Goal: Obtain resource: Download file/media

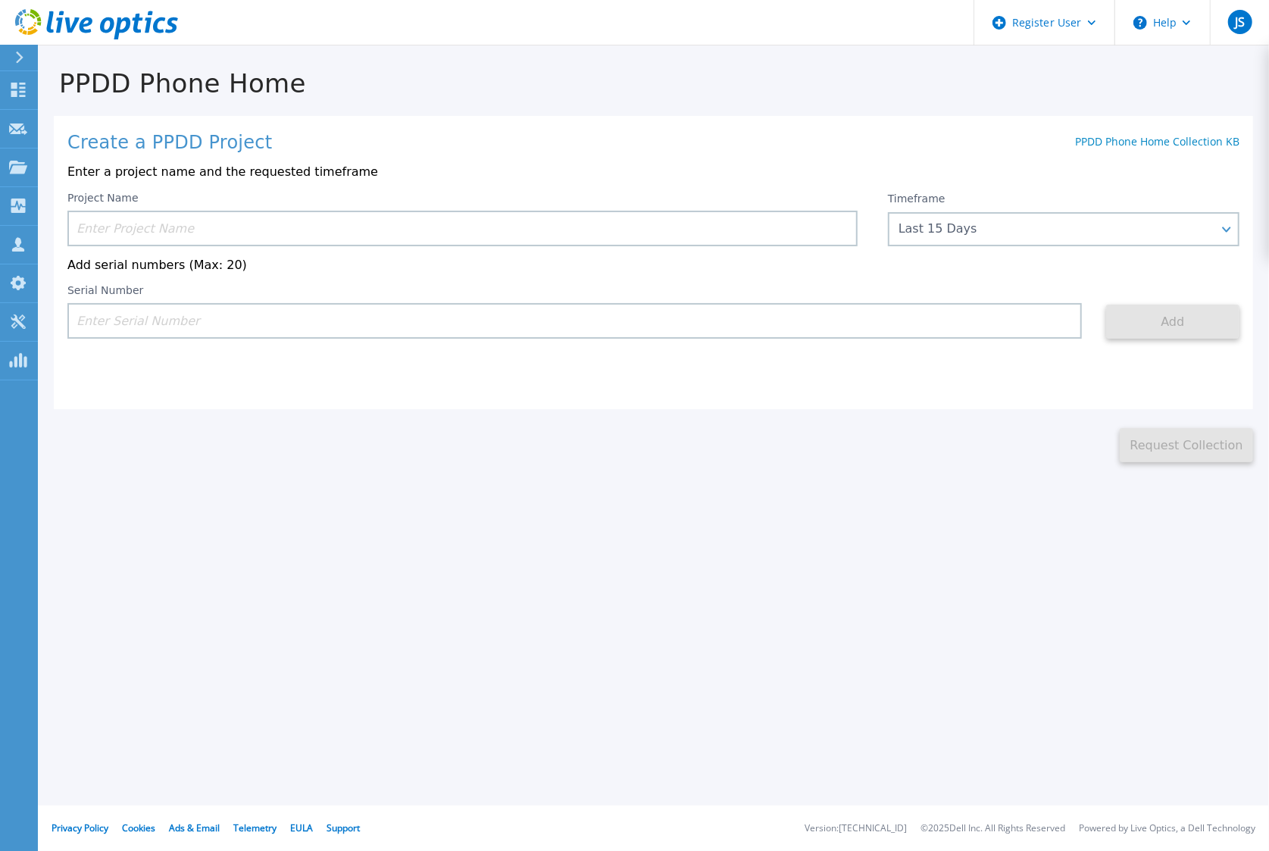
click at [606, 227] on input at bounding box center [462, 229] width 790 height 36
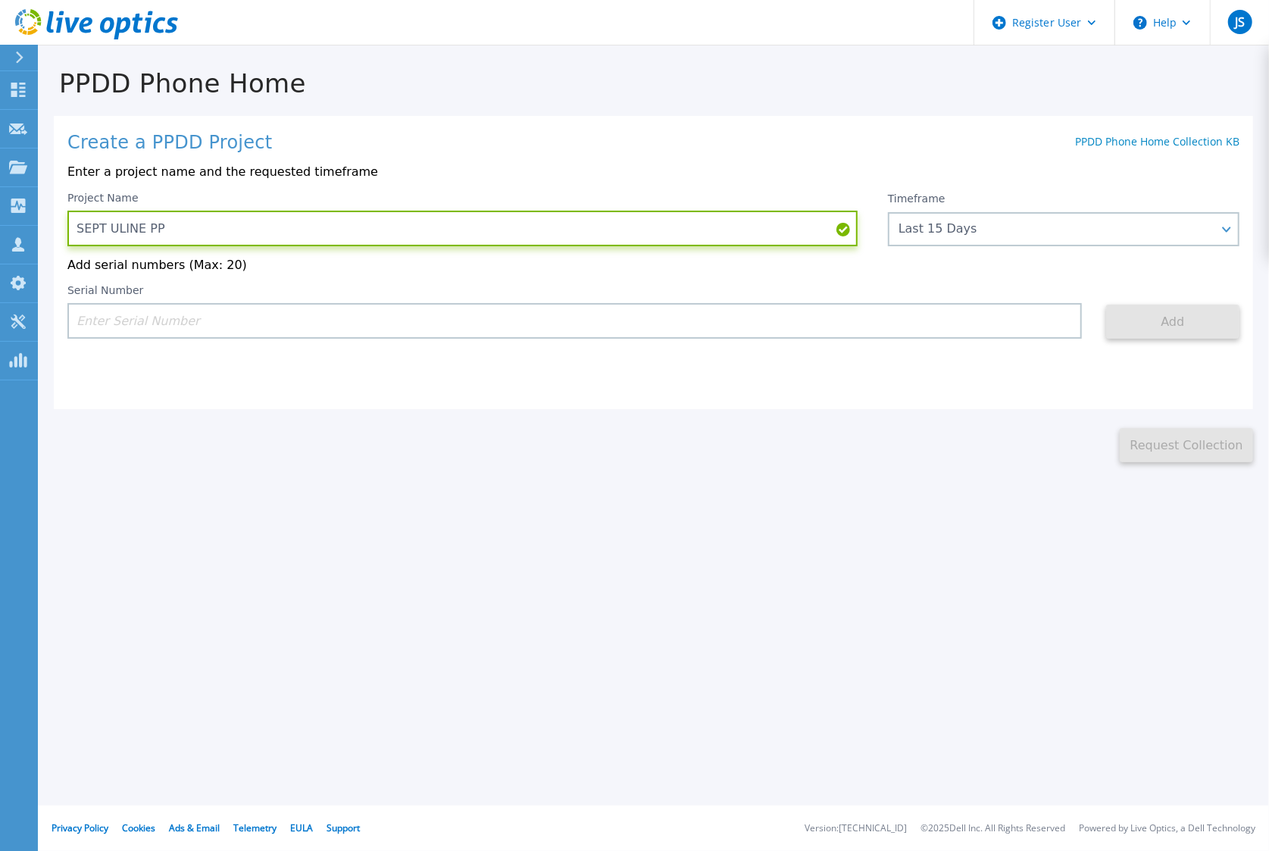
type input "SEPT ULINE PP"
click at [293, 321] on input at bounding box center [574, 321] width 1015 height 36
paste input "APX00223103400"
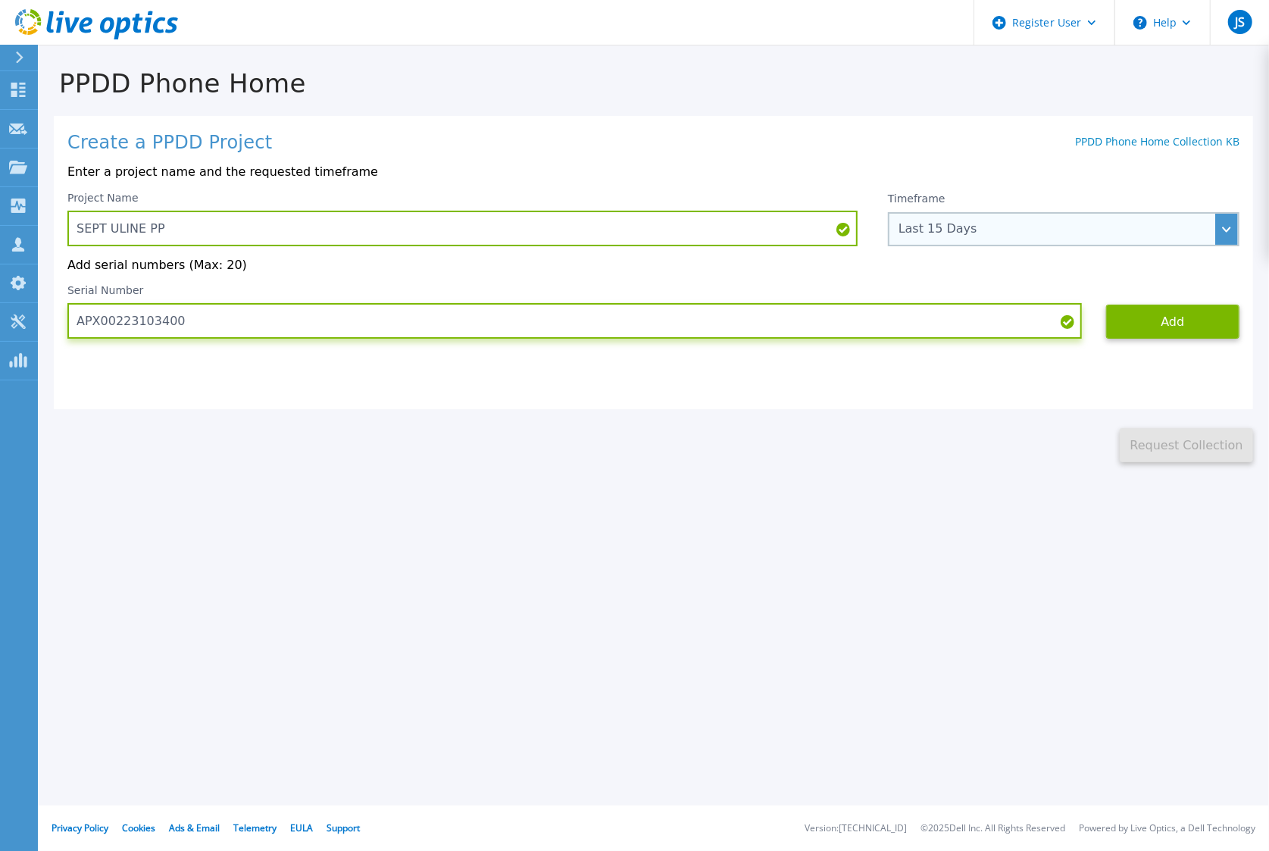
type input "APX00223103400"
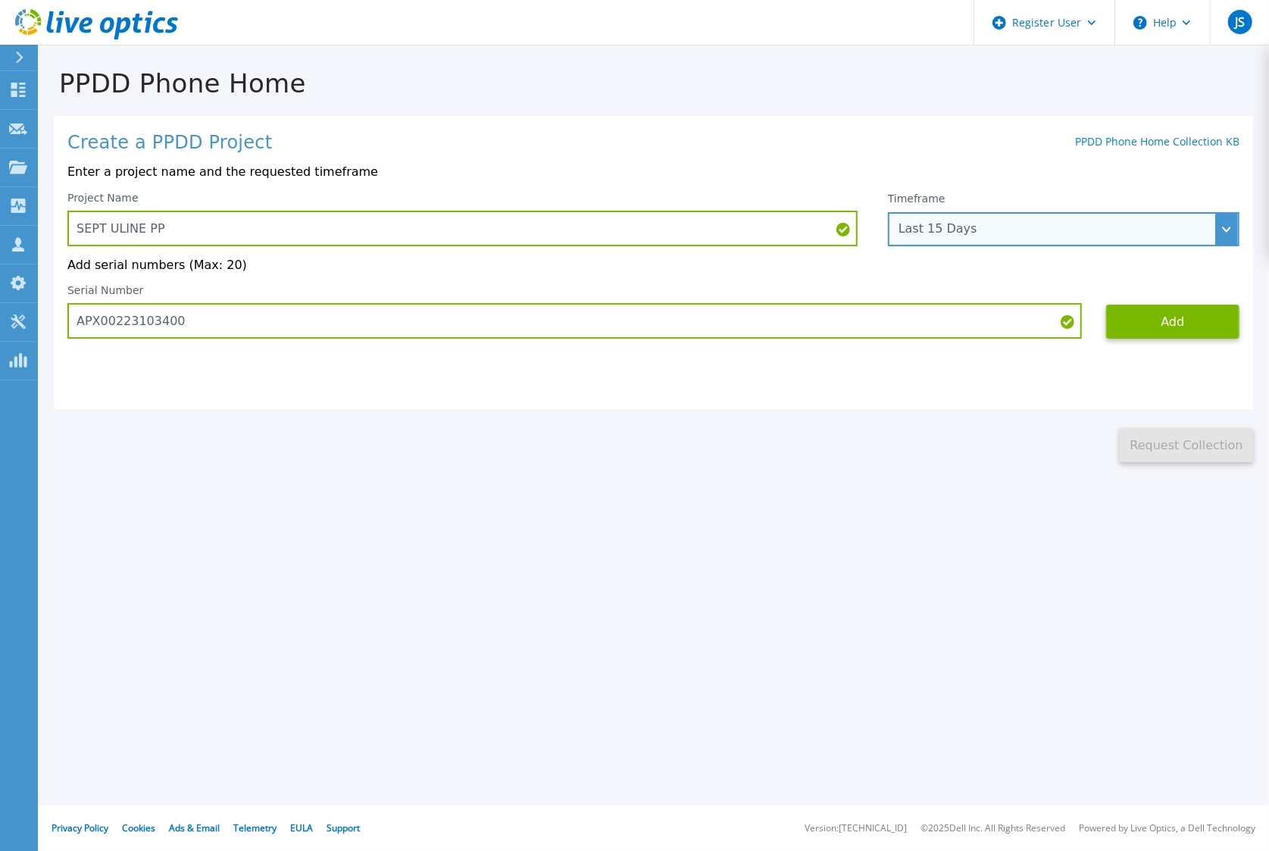
click at [1047, 217] on div "Last 15 Days" at bounding box center [1064, 229] width 352 height 34
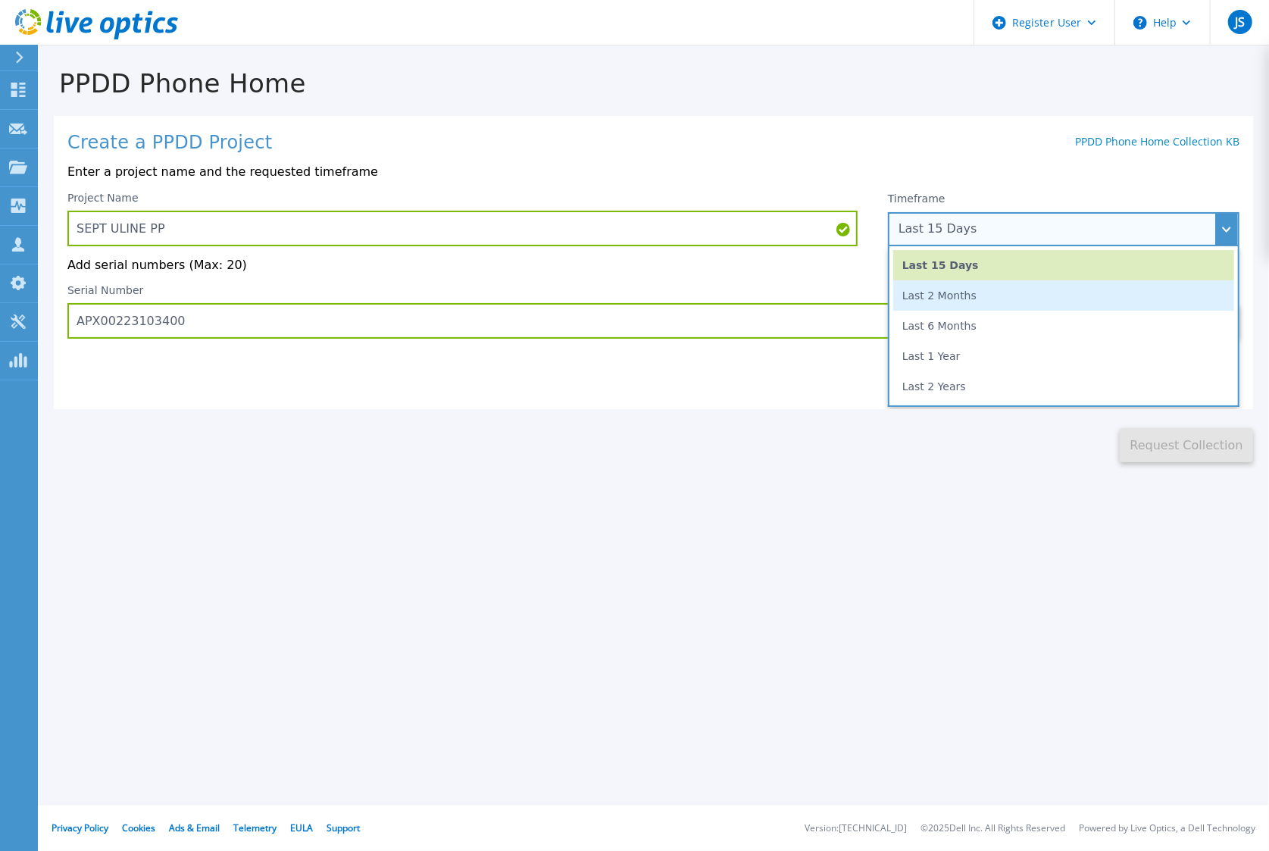
click at [971, 304] on li "Last 2 Months" at bounding box center [1063, 295] width 341 height 30
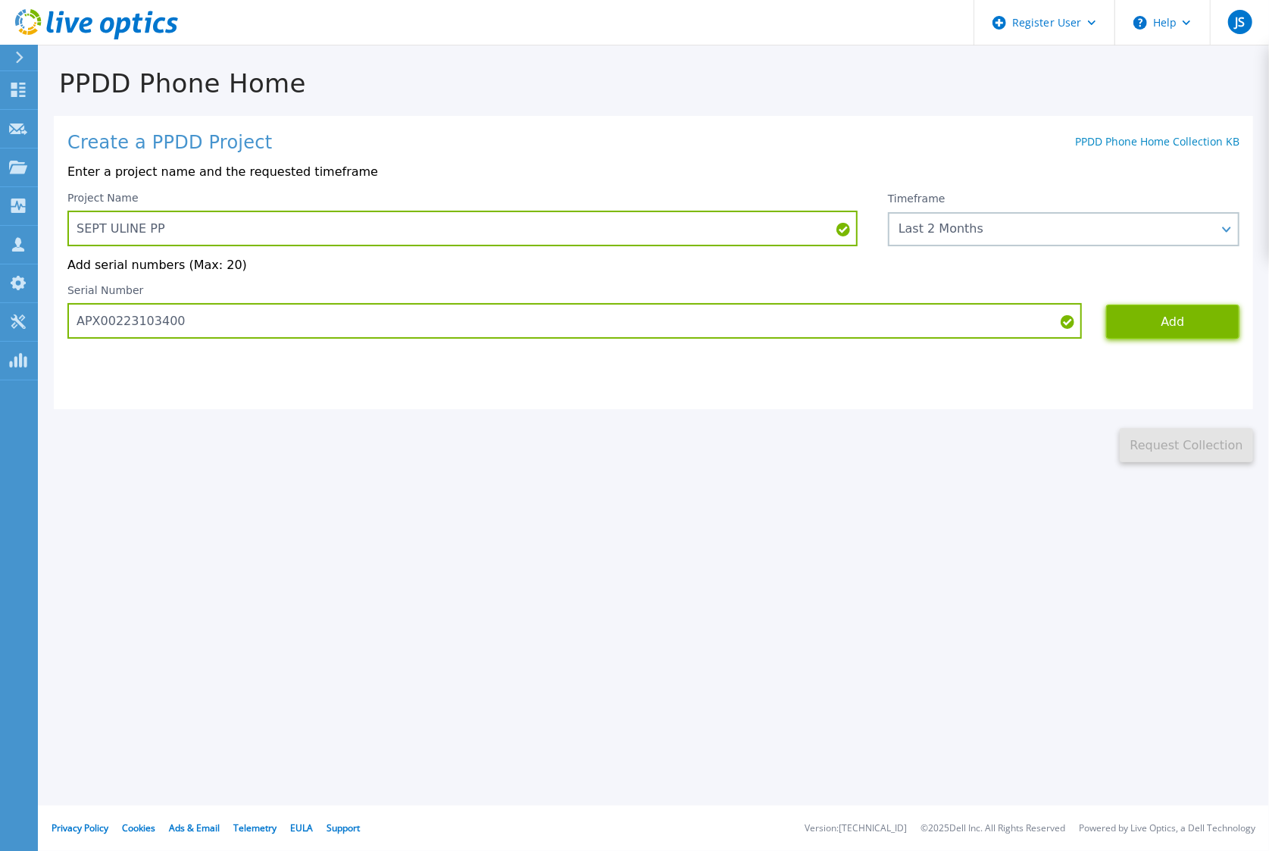
click at [1168, 328] on button "Add" at bounding box center [1172, 322] width 133 height 34
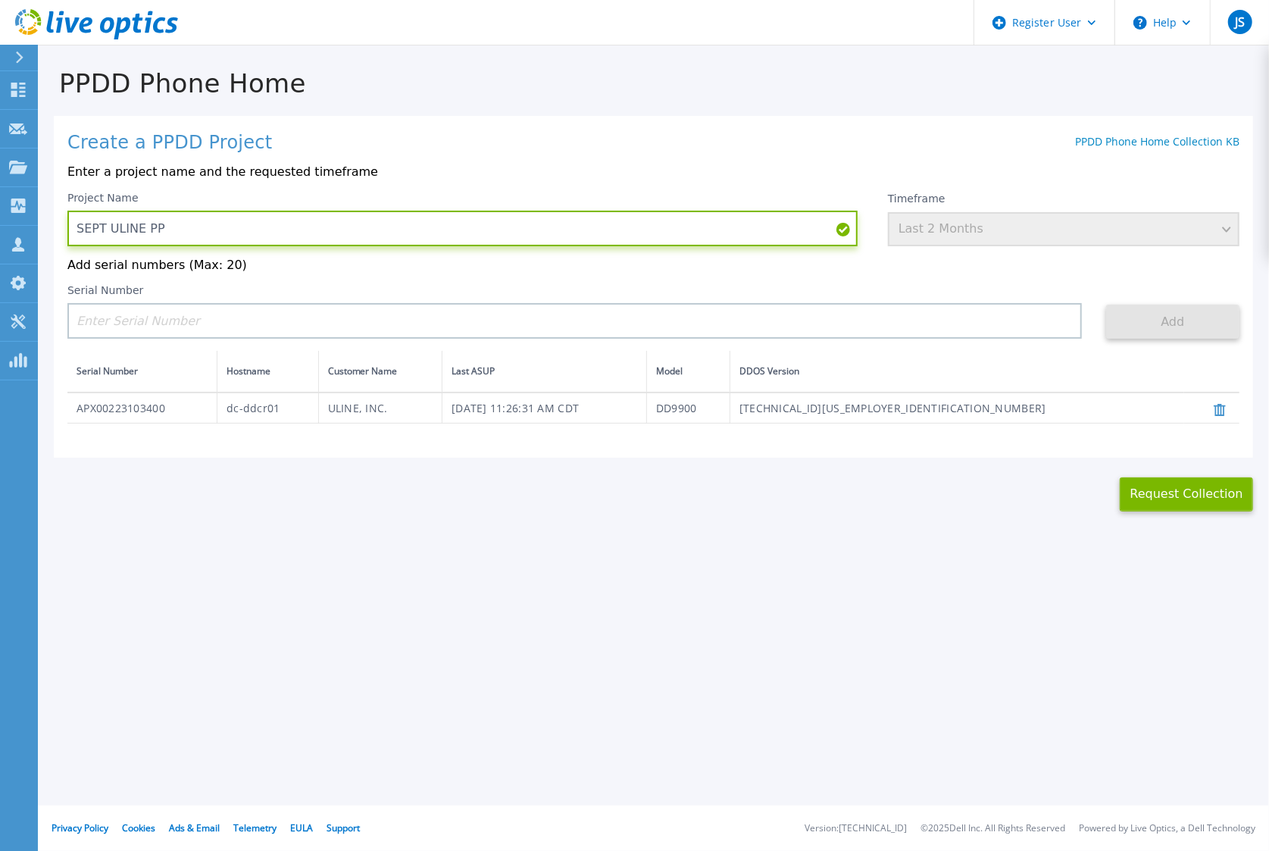
click at [179, 227] on input "SEPT ULINE PP" at bounding box center [462, 229] width 790 height 36
type input "SEPT ULINE PP-V"
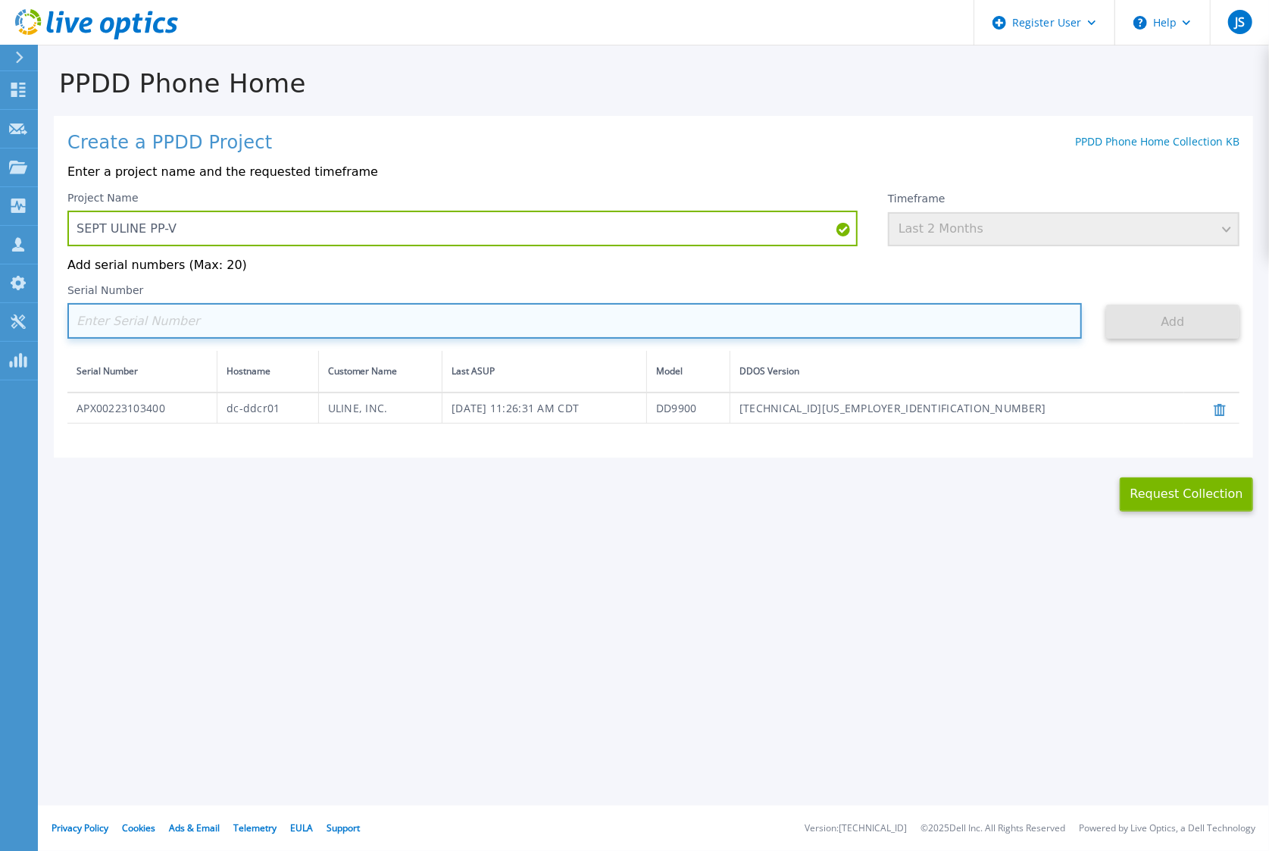
click at [158, 311] on input at bounding box center [574, 321] width 1015 height 36
paste input "APX00223103400"
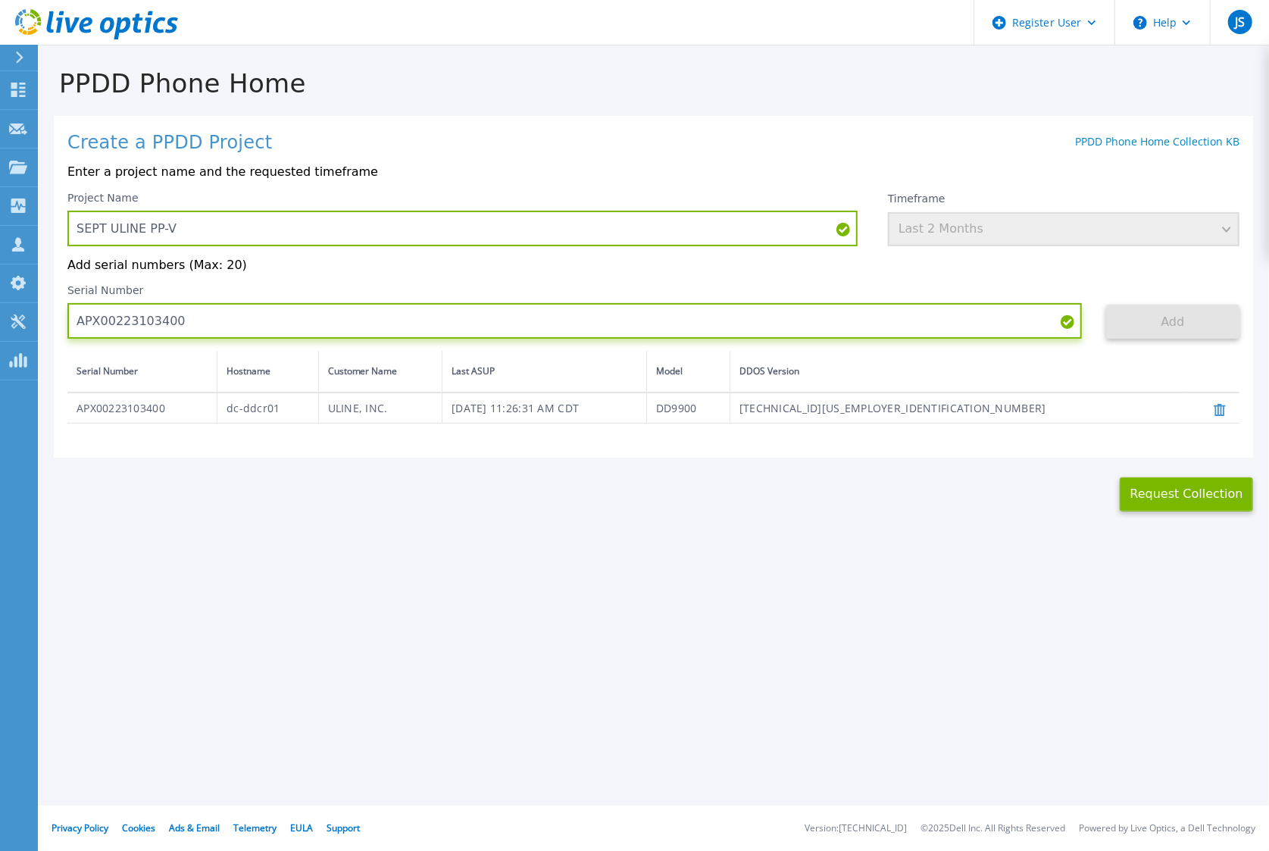
type input "APX00223103400"
click at [990, 225] on div "Timeframe Last 2 Months" at bounding box center [1064, 219] width 352 height 55
click at [1006, 549] on div "PPDD Phone Home Create a PPDD Project PPDD Phone Home Collection KB Enter a pro…" at bounding box center [634, 425] width 1269 height 851
click at [1193, 505] on button "Request Collection" at bounding box center [1186, 494] width 133 height 34
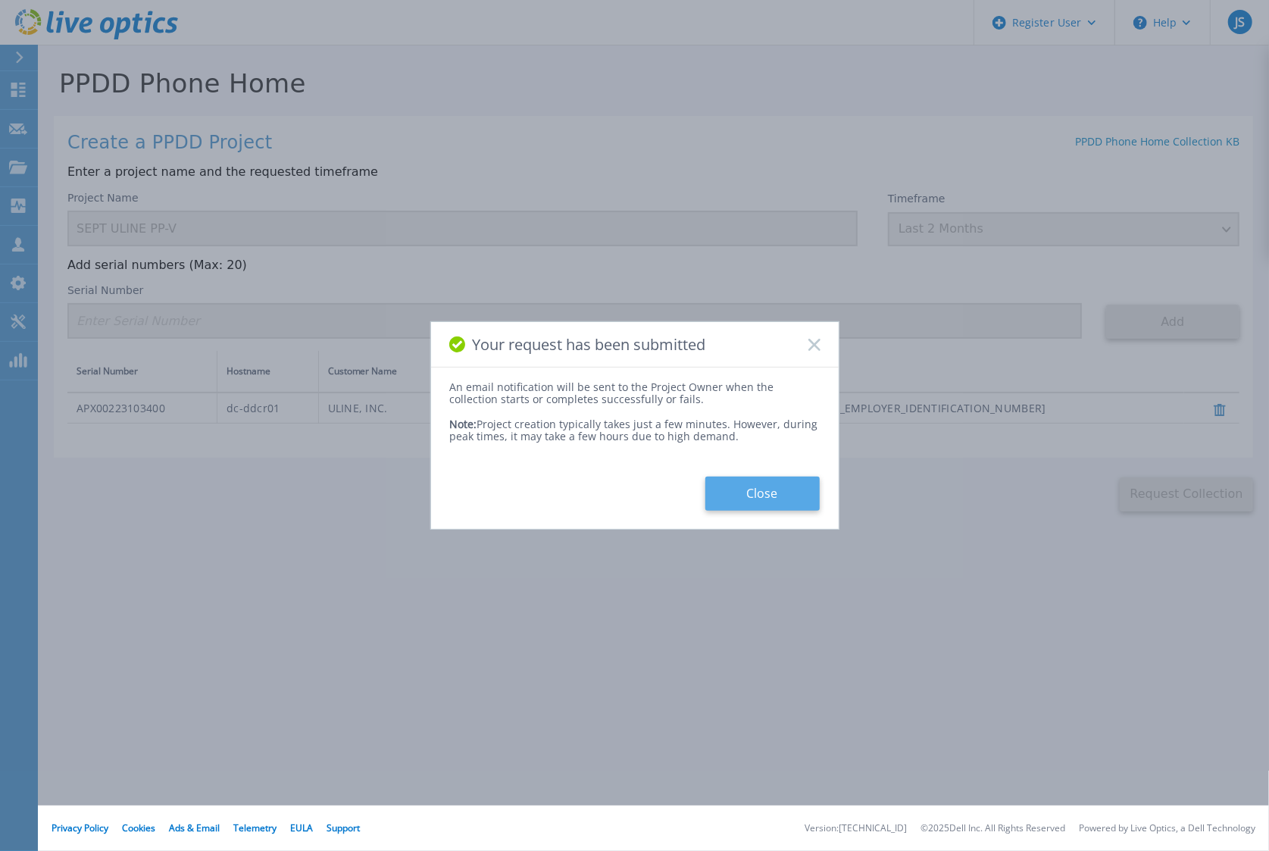
click at [773, 495] on button "Close" at bounding box center [762, 494] width 114 height 34
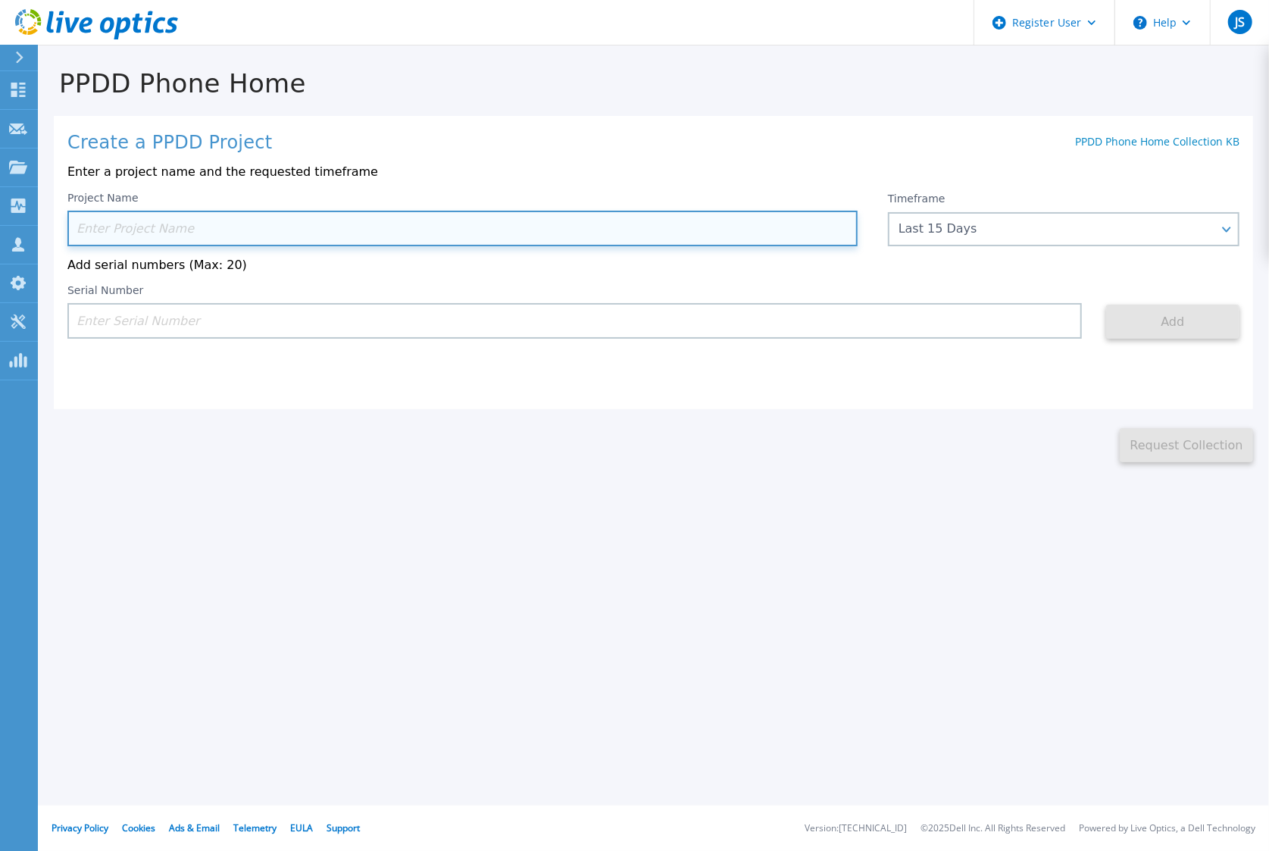
click at [186, 231] on input at bounding box center [462, 229] width 790 height 36
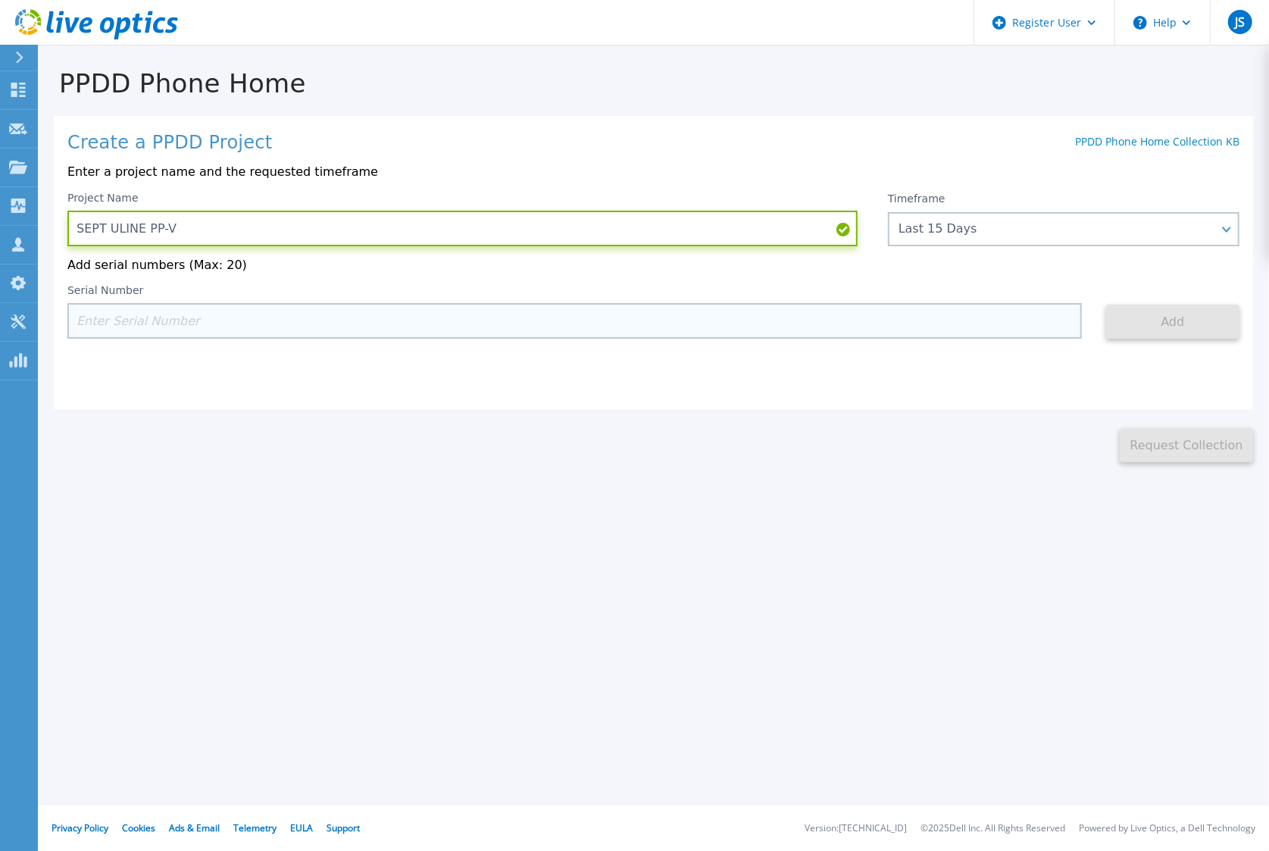
type input "SEPT ULINE PP-V"
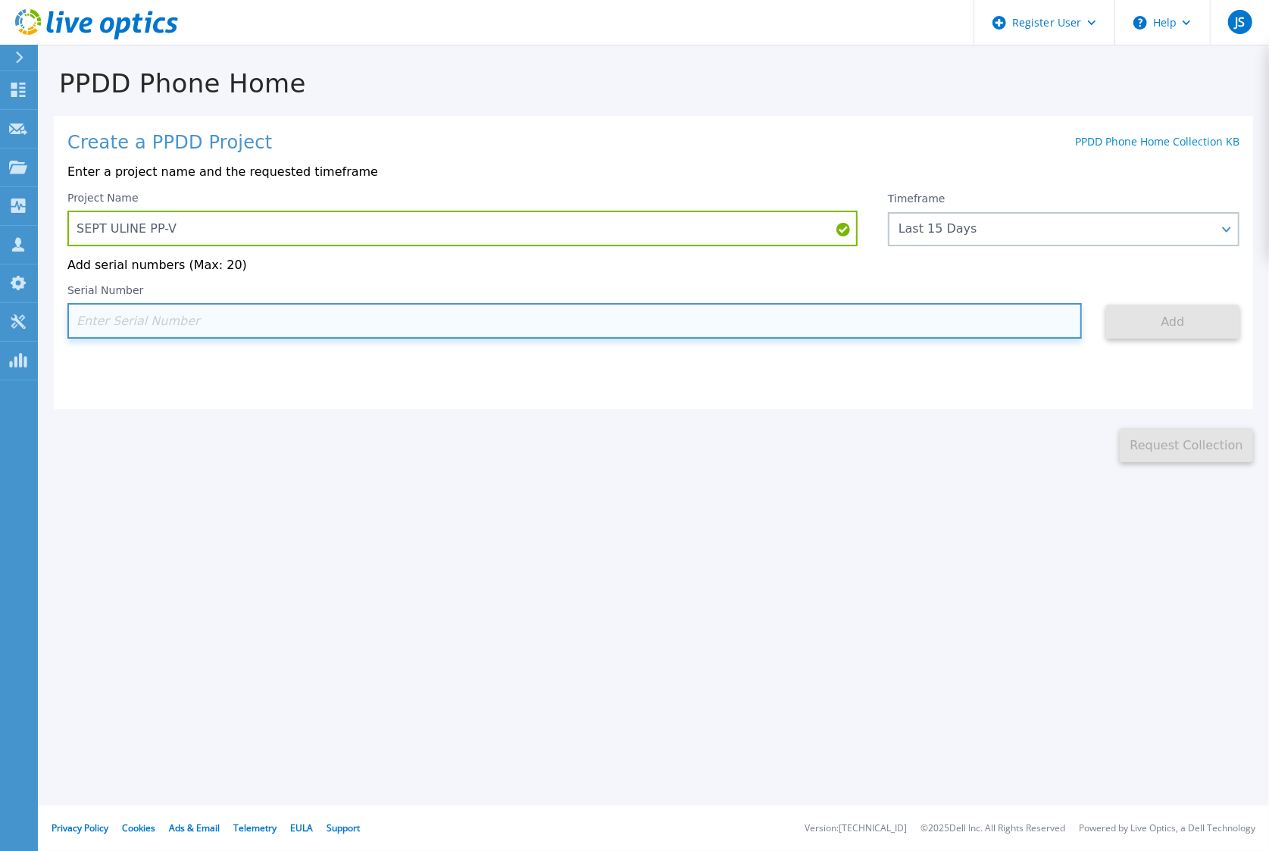
click at [186, 327] on input at bounding box center [574, 321] width 1015 height 36
paste input "APX00223103400"
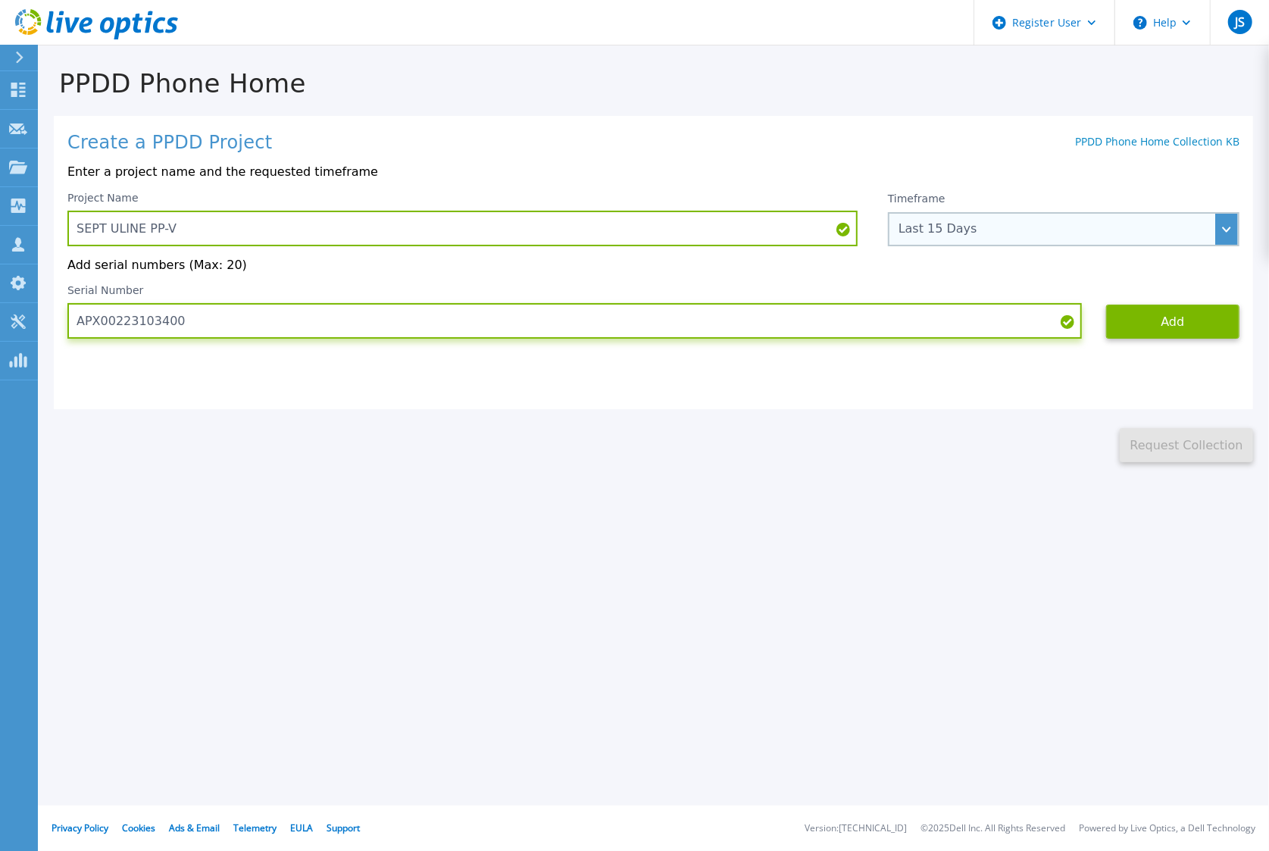
type input "APX00223103400"
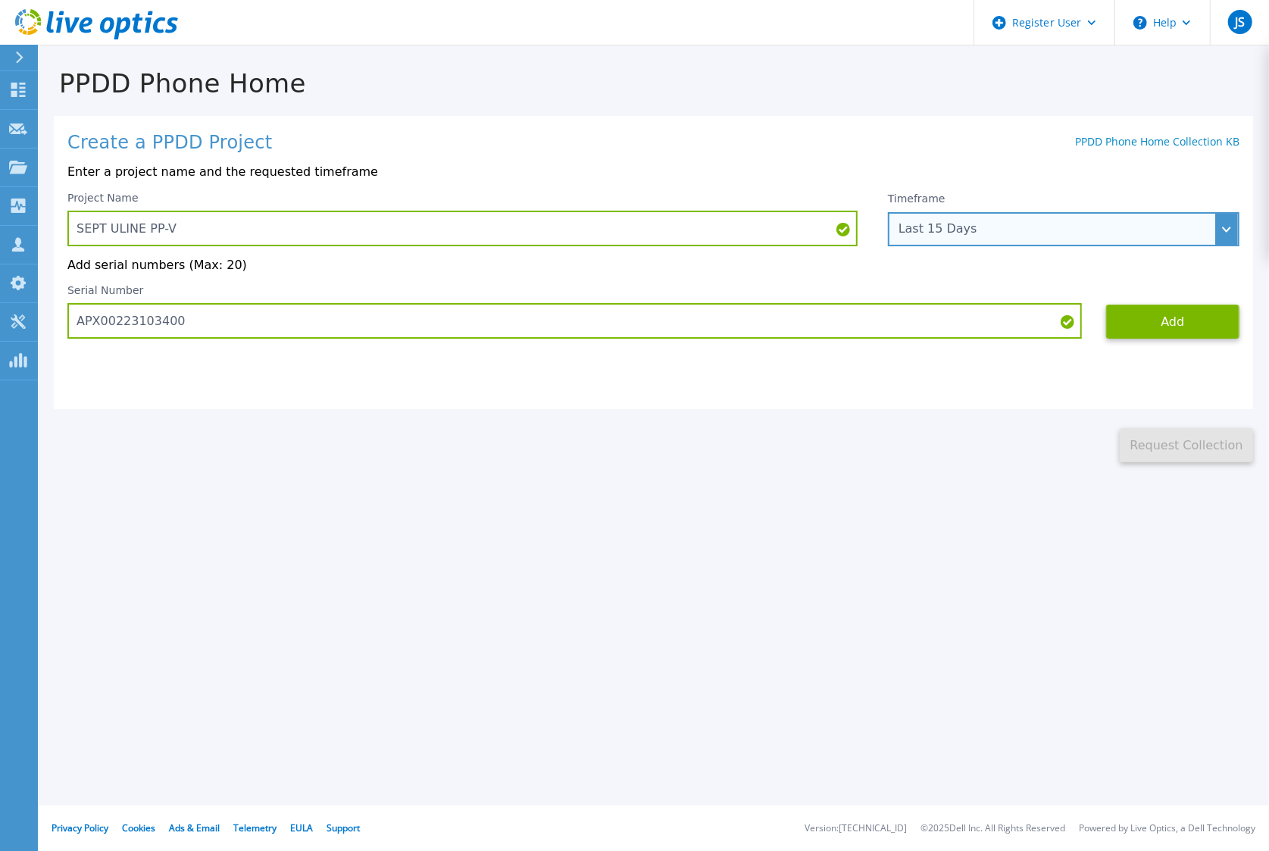
click at [1058, 235] on div "Last 15 Days" at bounding box center [1056, 229] width 314 height 14
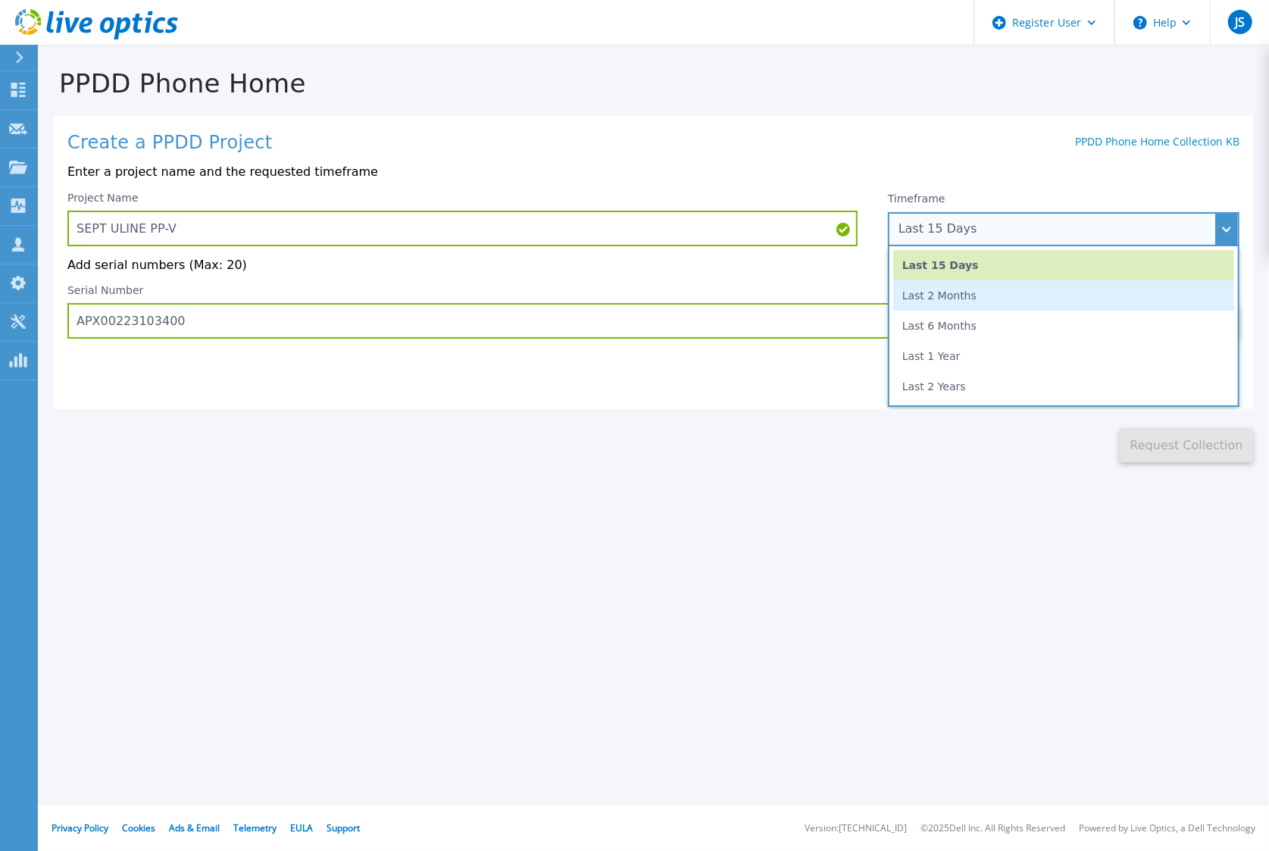
click at [1011, 289] on li "Last 2 Months" at bounding box center [1063, 295] width 341 height 30
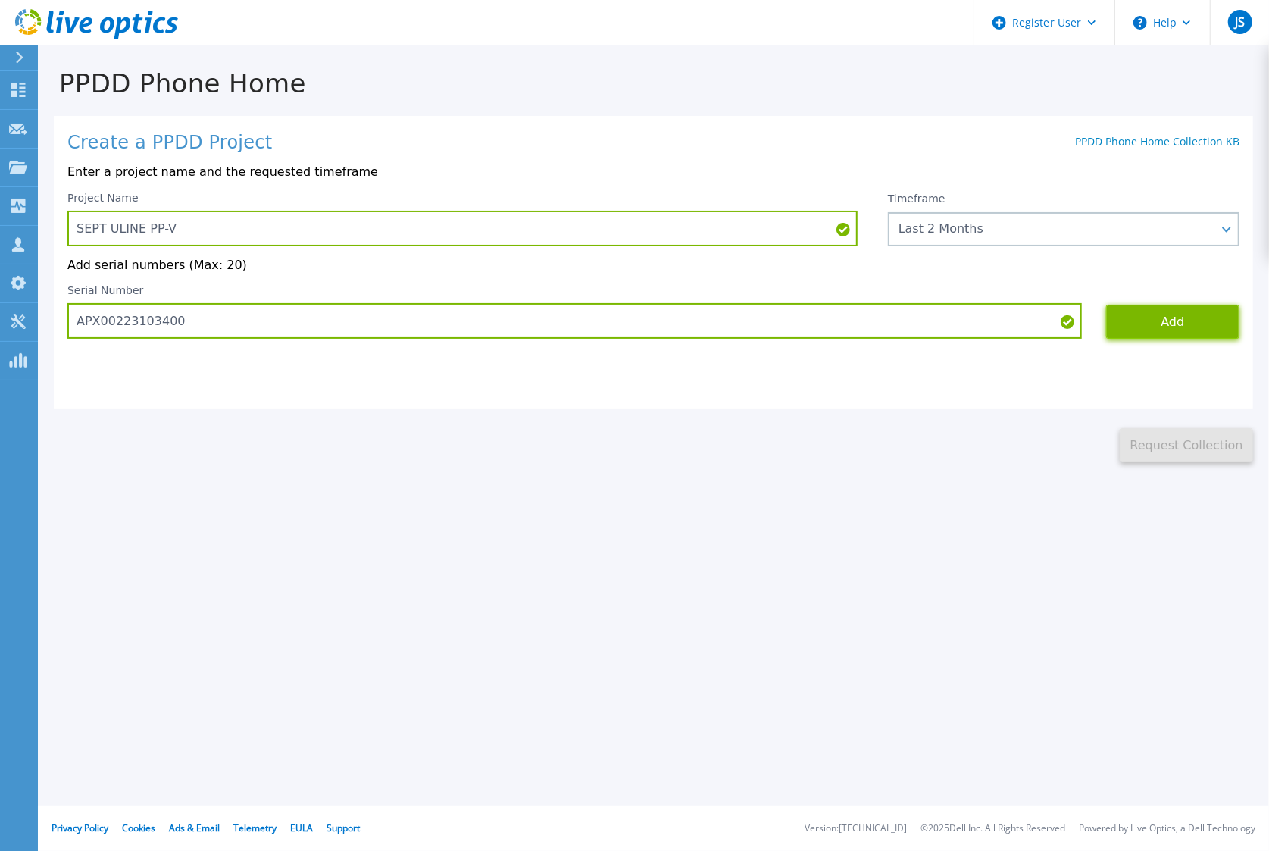
click at [1158, 319] on button "Add" at bounding box center [1172, 322] width 133 height 34
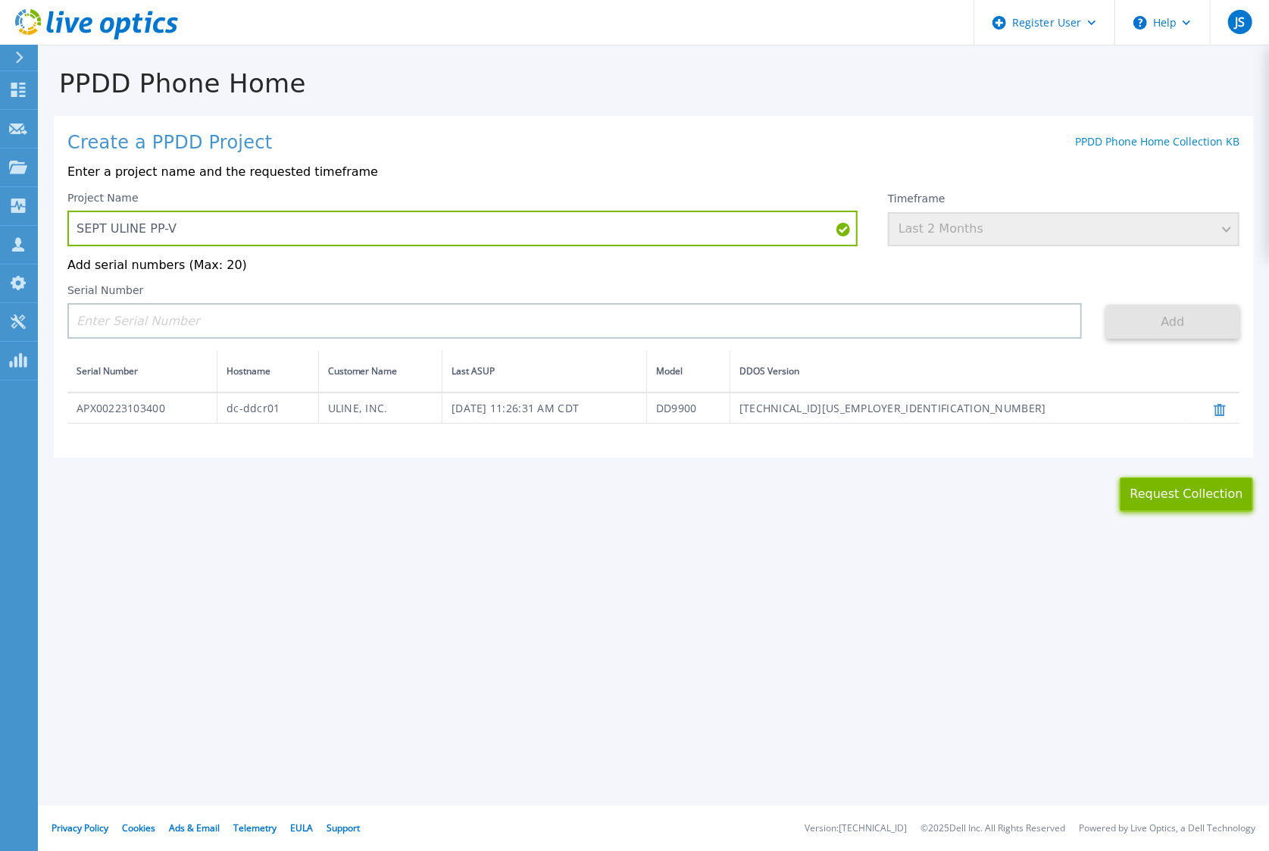
click at [1166, 508] on button "Request Collection" at bounding box center [1186, 494] width 133 height 34
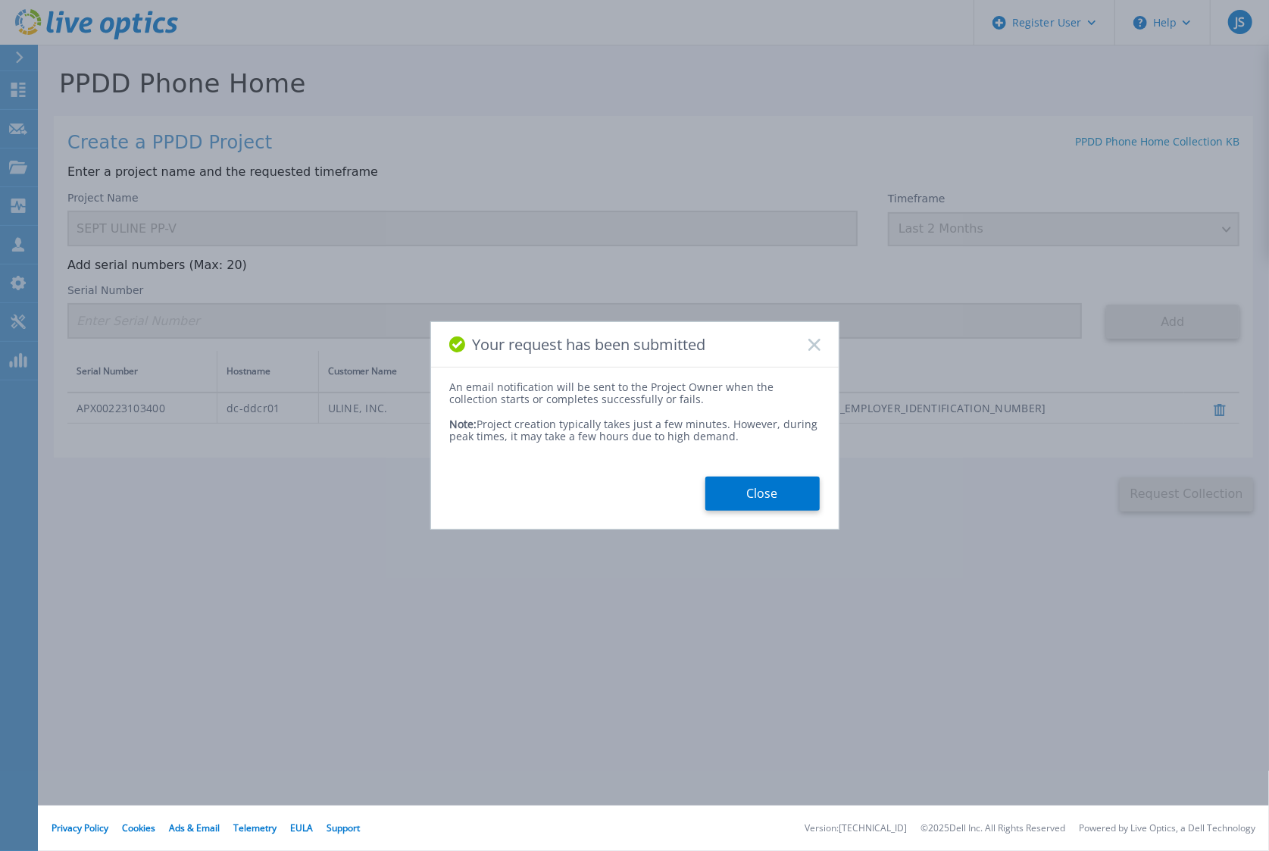
click at [788, 508] on button "Close" at bounding box center [762, 494] width 114 height 34
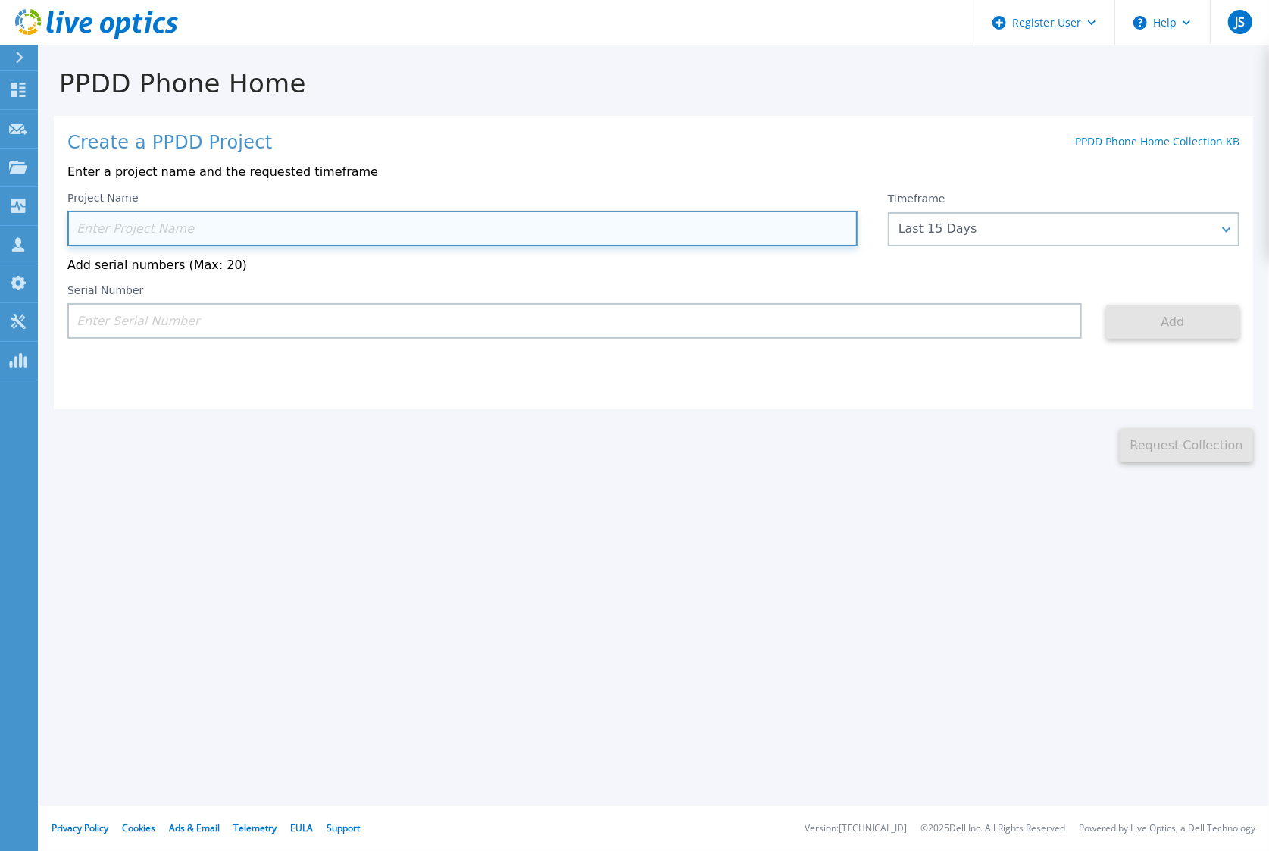
click at [239, 225] on input at bounding box center [462, 229] width 790 height 36
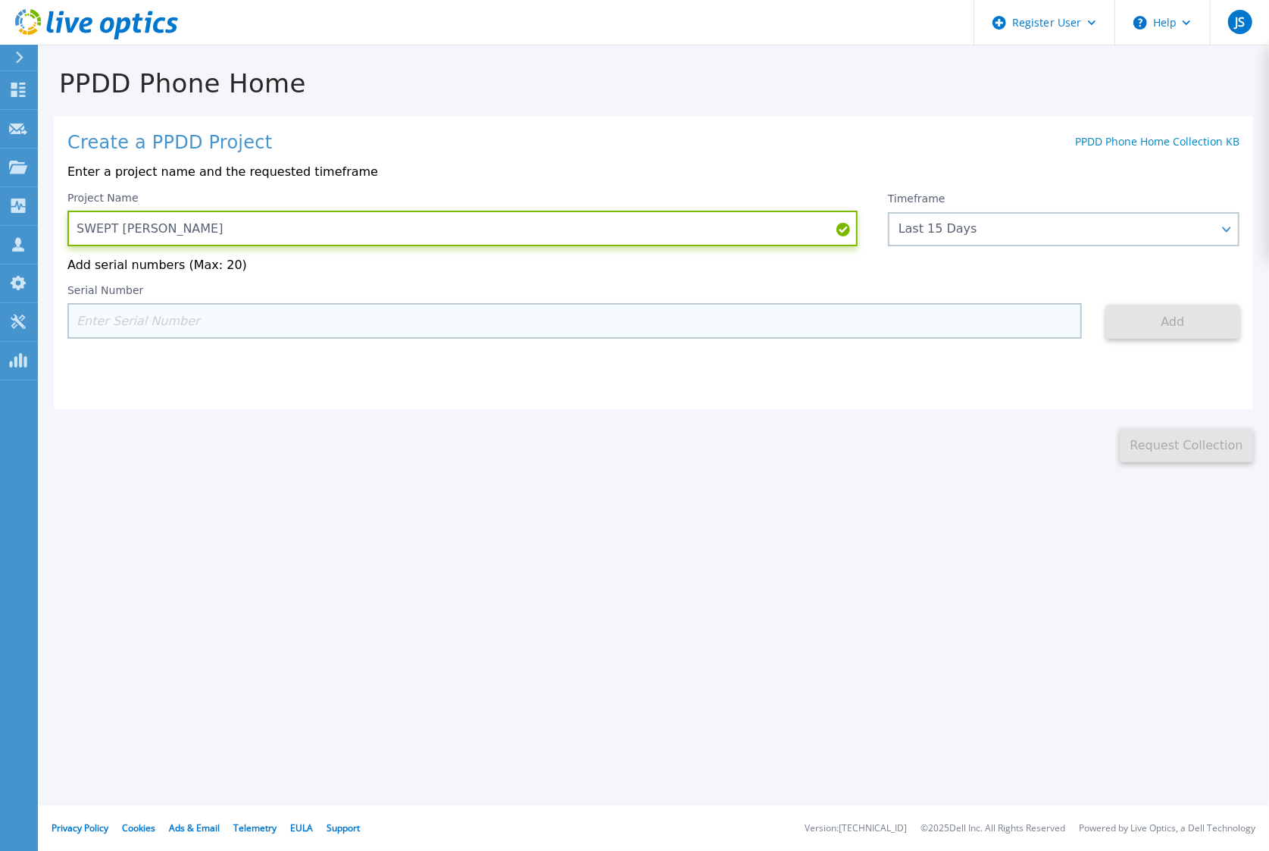
type input "SWEPT ULINE W"
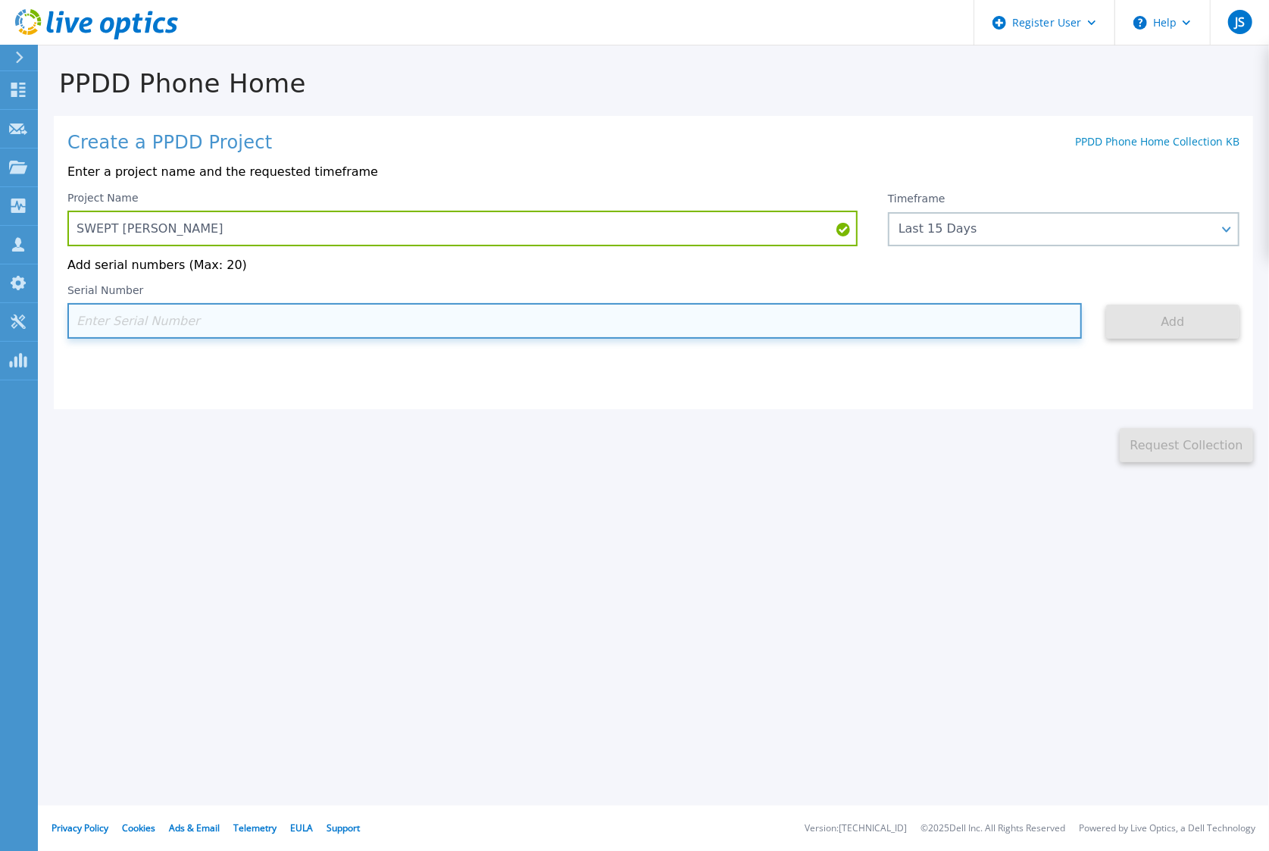
click at [492, 317] on input at bounding box center [574, 321] width 1015 height 36
paste input "APX00223504476"
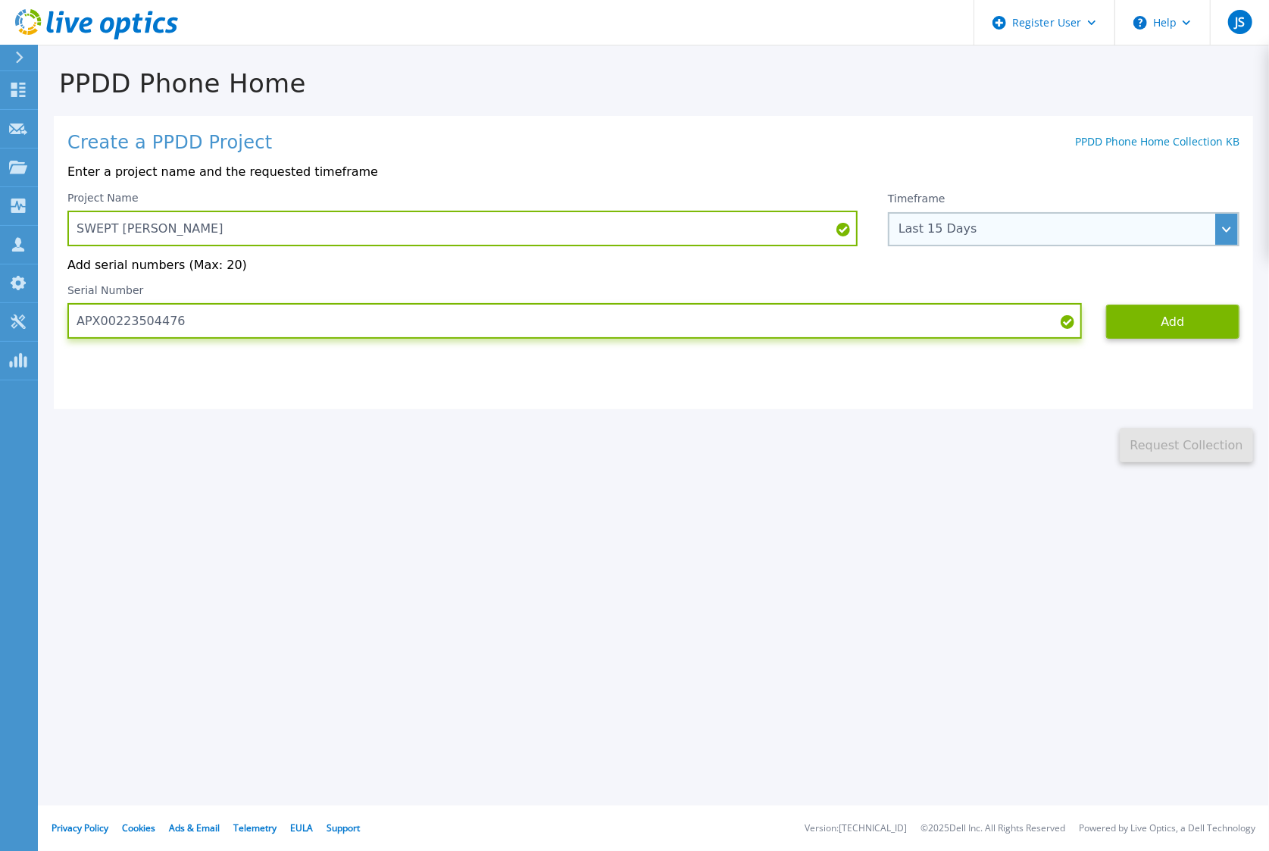
type input "APX00223504476"
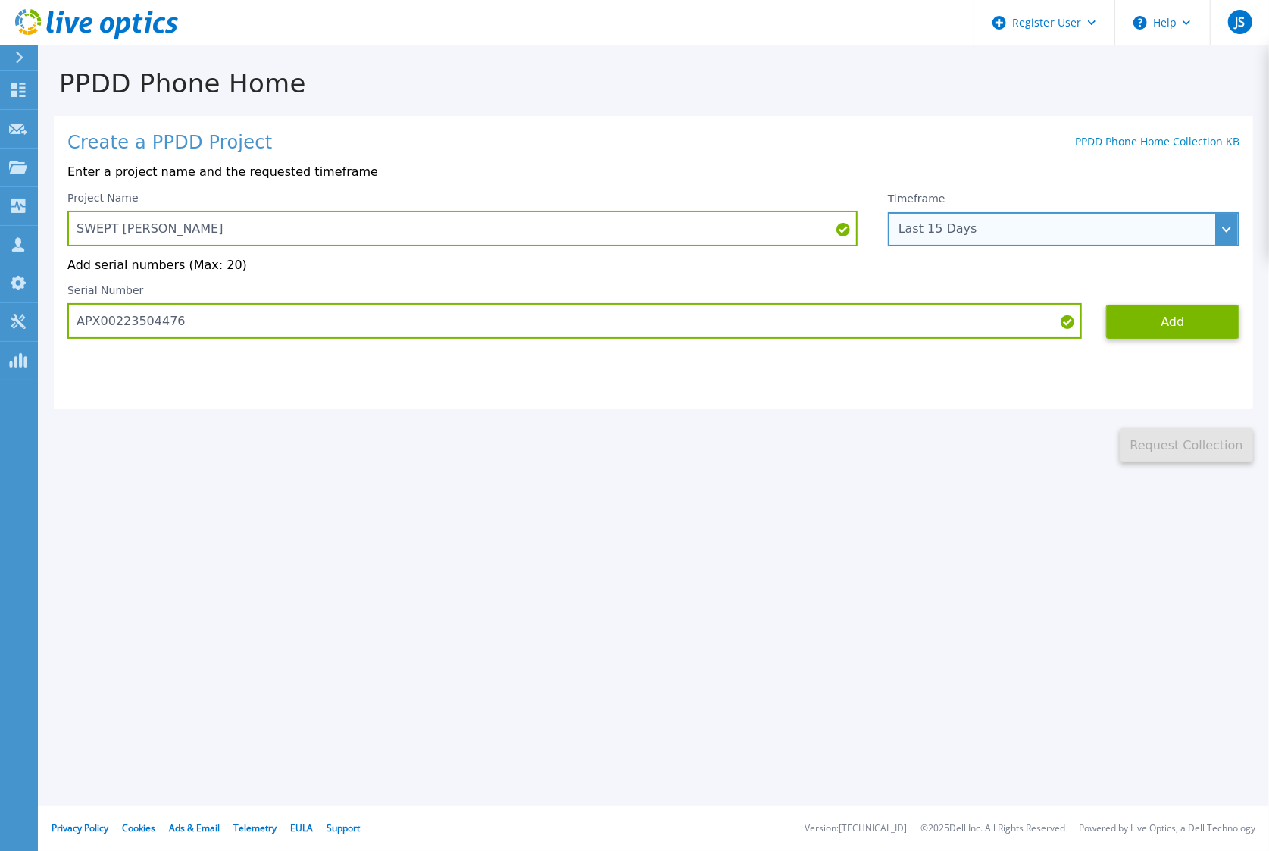
click at [1084, 237] on div "Last 15 Days" at bounding box center [1064, 229] width 352 height 34
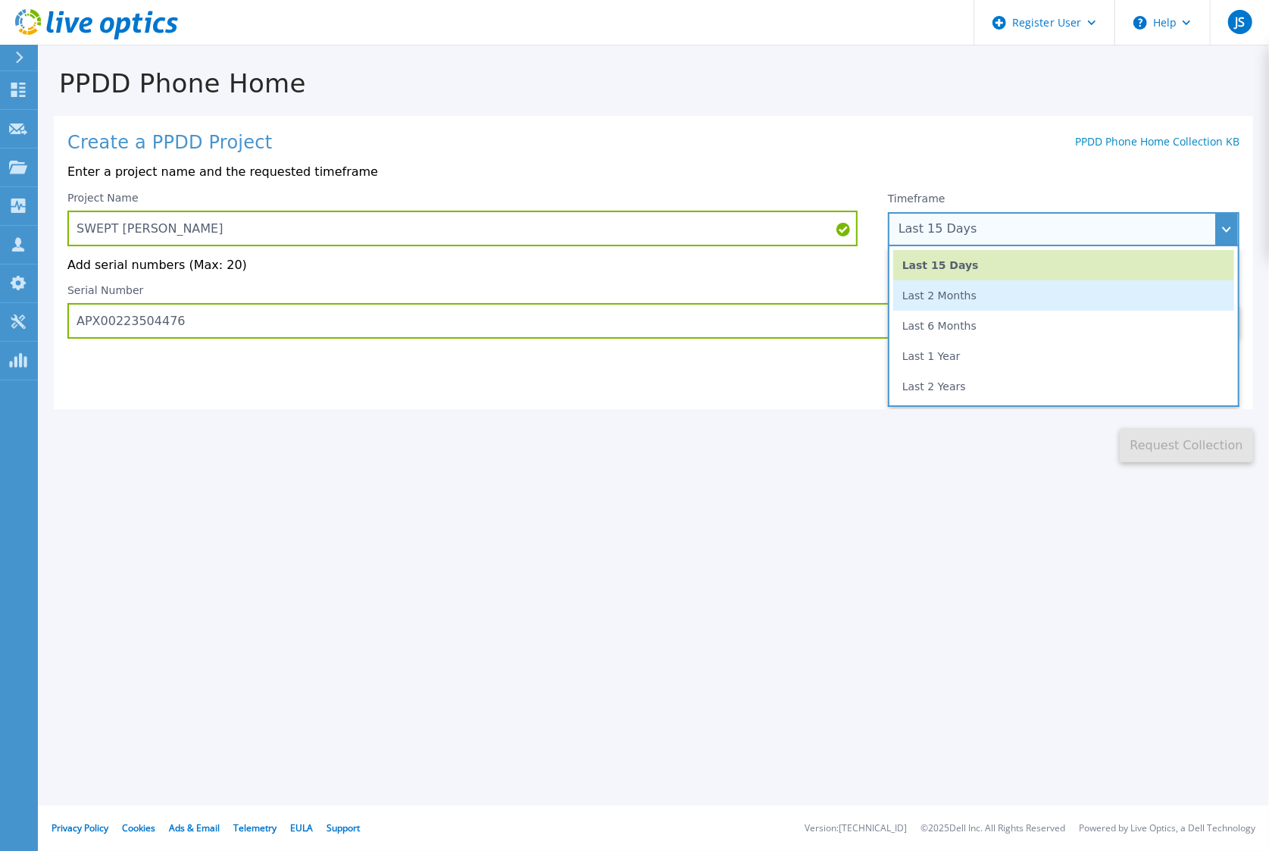
click at [1049, 295] on li "Last 2 Months" at bounding box center [1063, 295] width 341 height 30
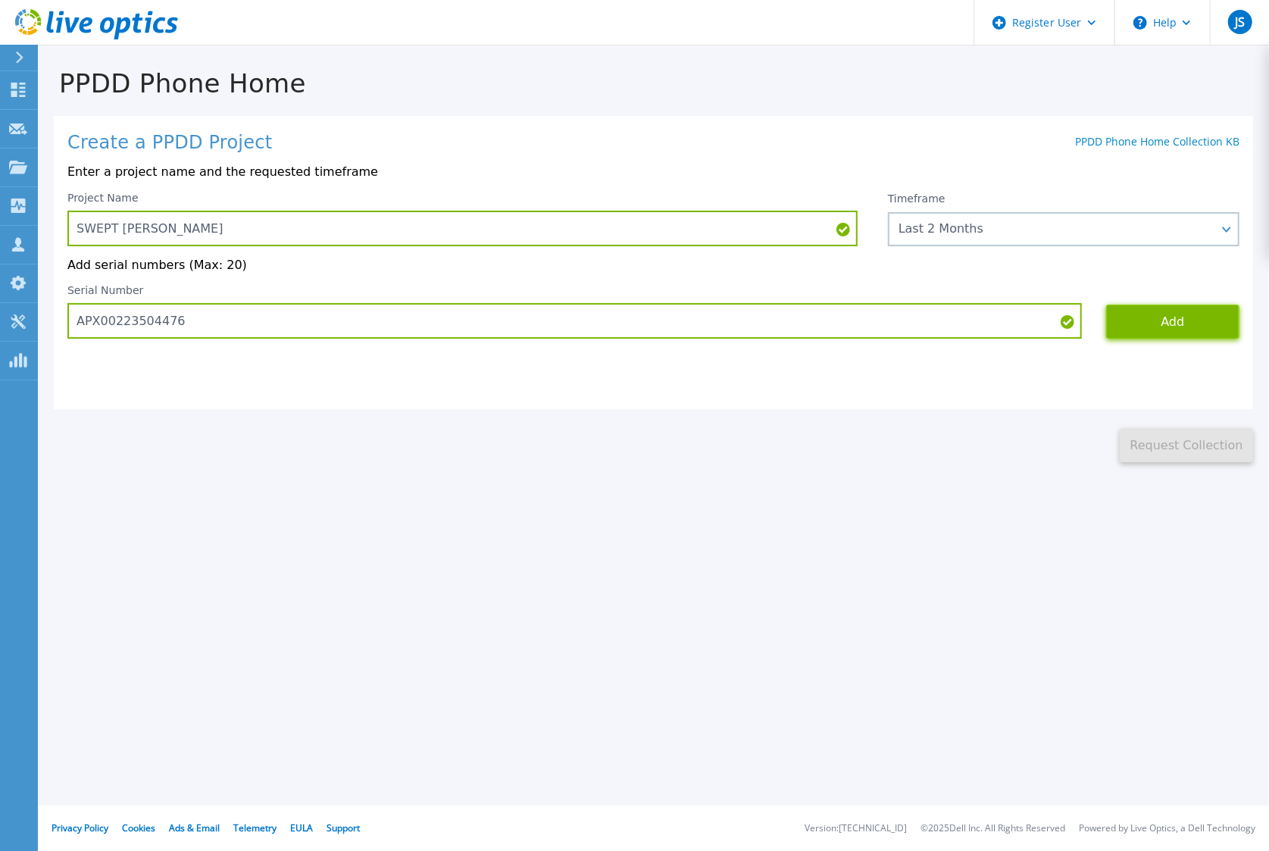
click at [1184, 338] on button "Add" at bounding box center [1172, 322] width 133 height 34
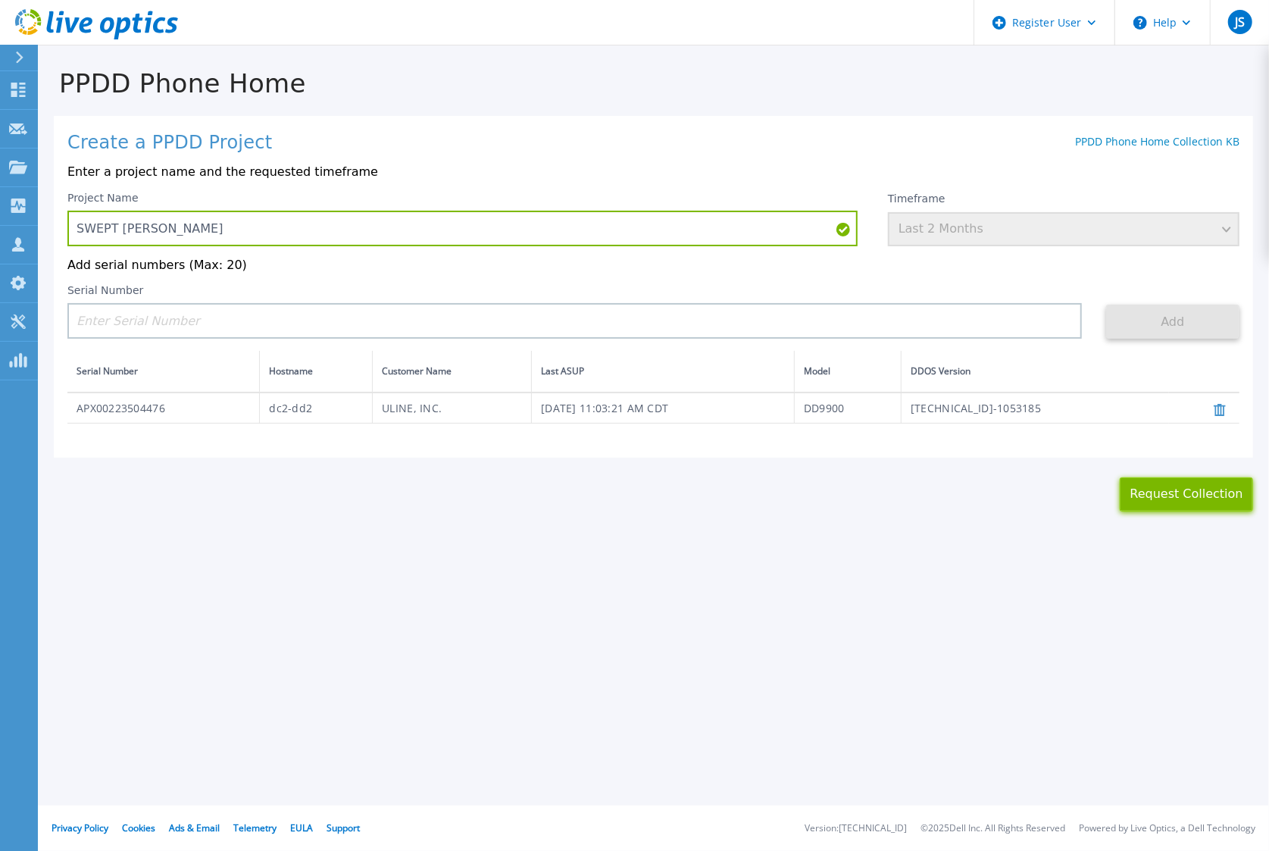
click at [1179, 498] on button "Request Collection" at bounding box center [1186, 494] width 133 height 34
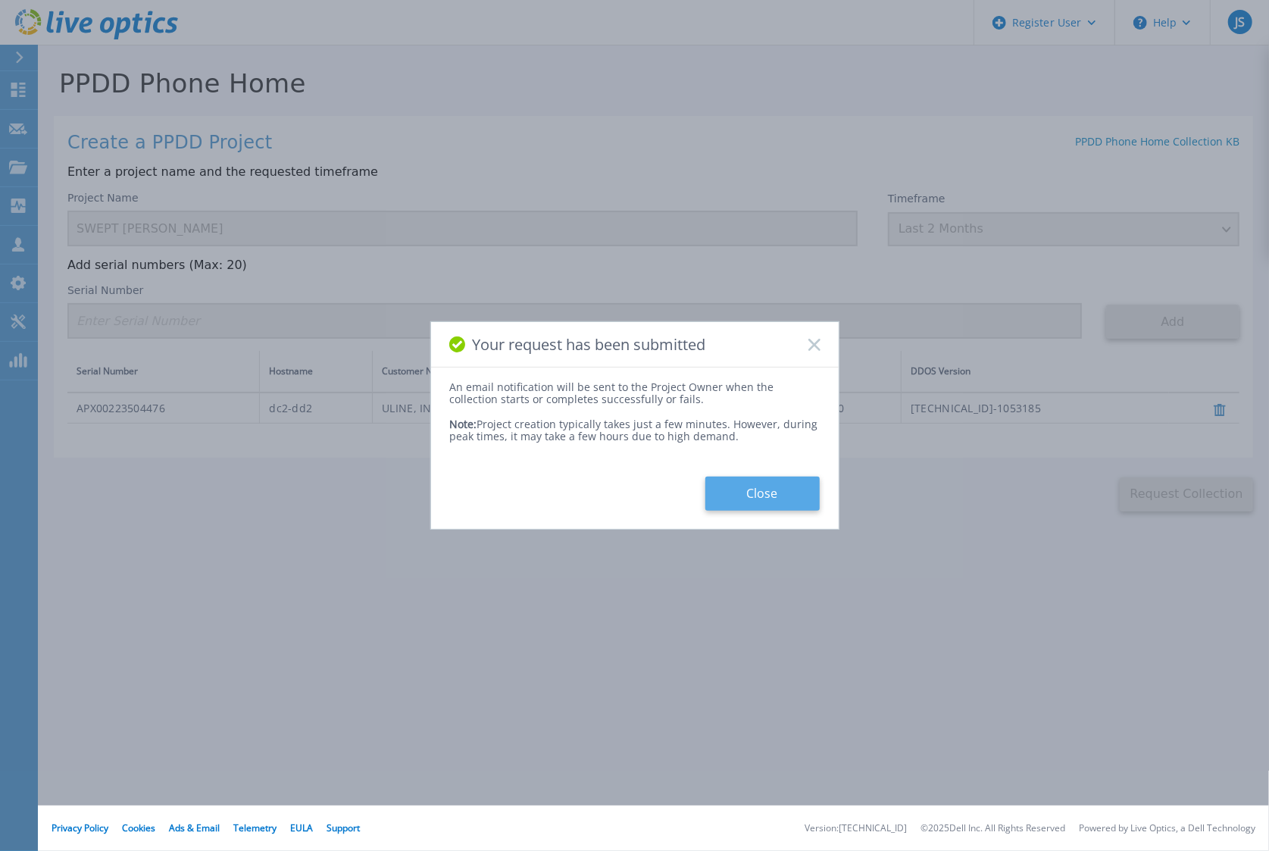
click at [803, 486] on button "Close" at bounding box center [762, 494] width 114 height 34
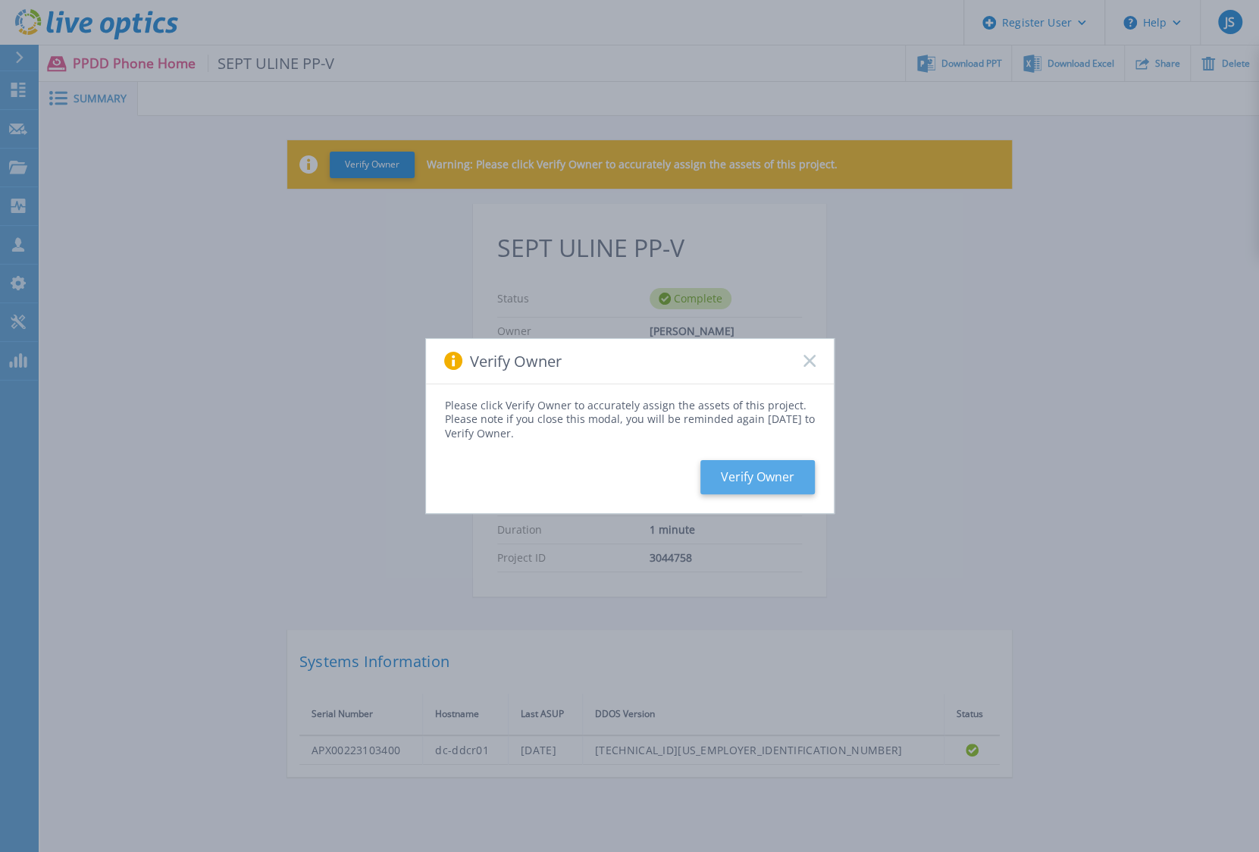
click at [765, 478] on button "Verify Owner" at bounding box center [757, 477] width 114 height 34
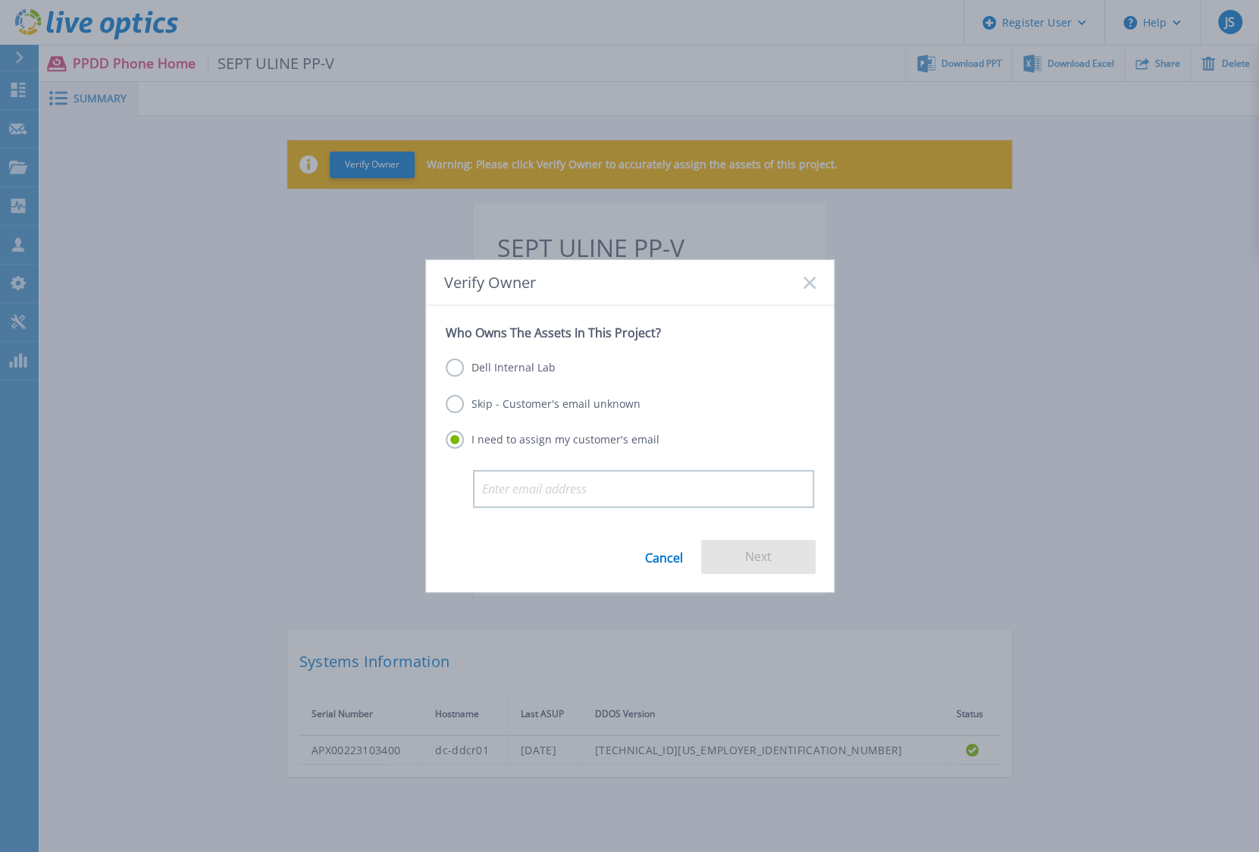
click at [527, 405] on label "Skip - Customer's email unknown" at bounding box center [543, 404] width 195 height 18
click at [0, 0] on input "Skip - Customer's email unknown" at bounding box center [0, 0] width 0 height 0
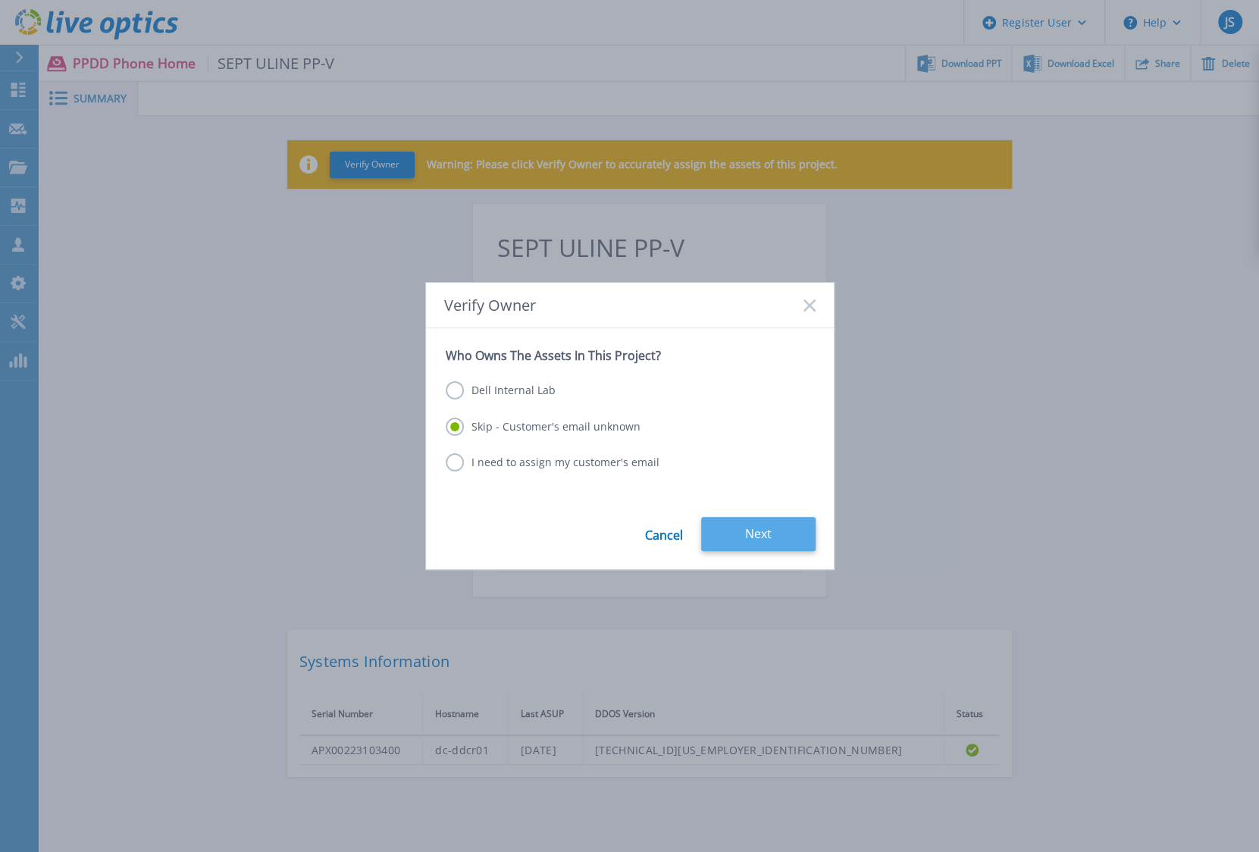
click at [763, 533] on button "Next" at bounding box center [758, 534] width 114 height 34
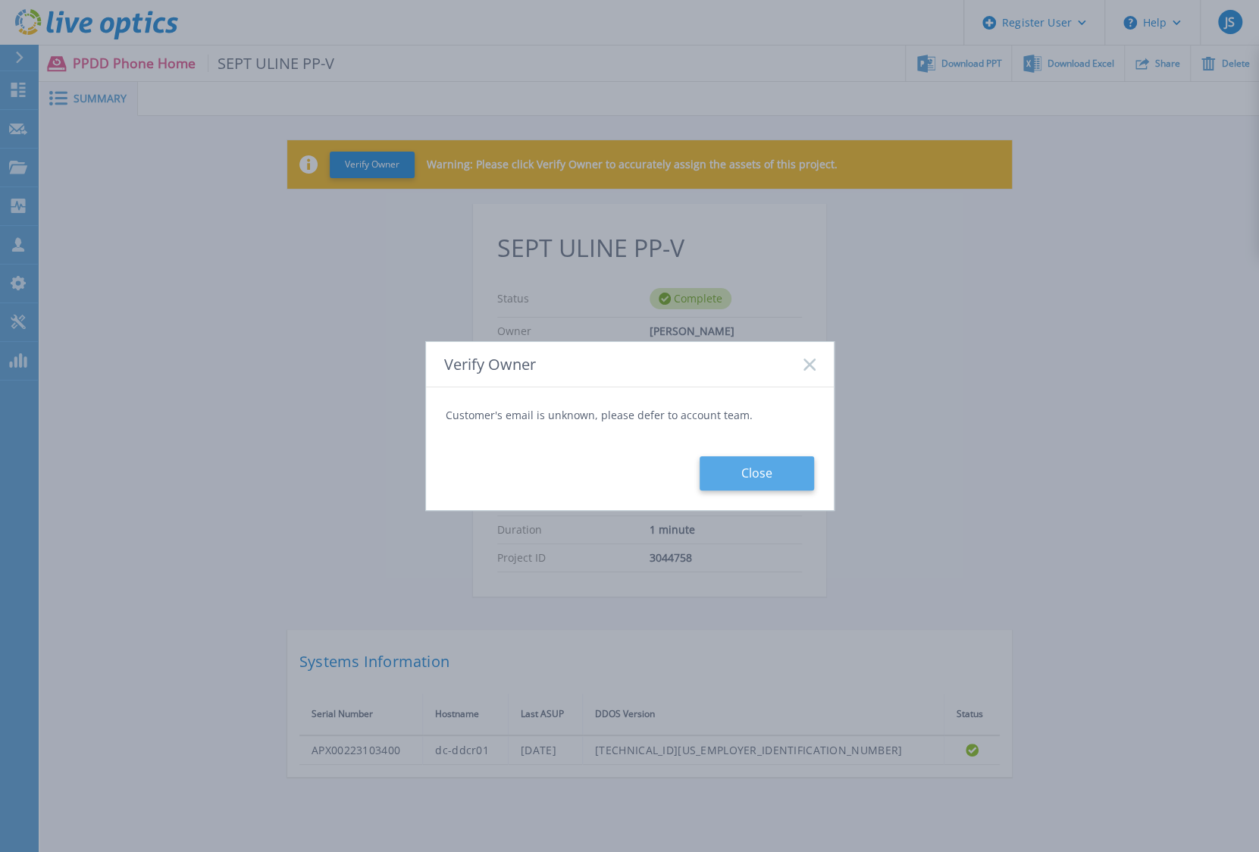
click at [758, 478] on button "Close" at bounding box center [756, 473] width 114 height 34
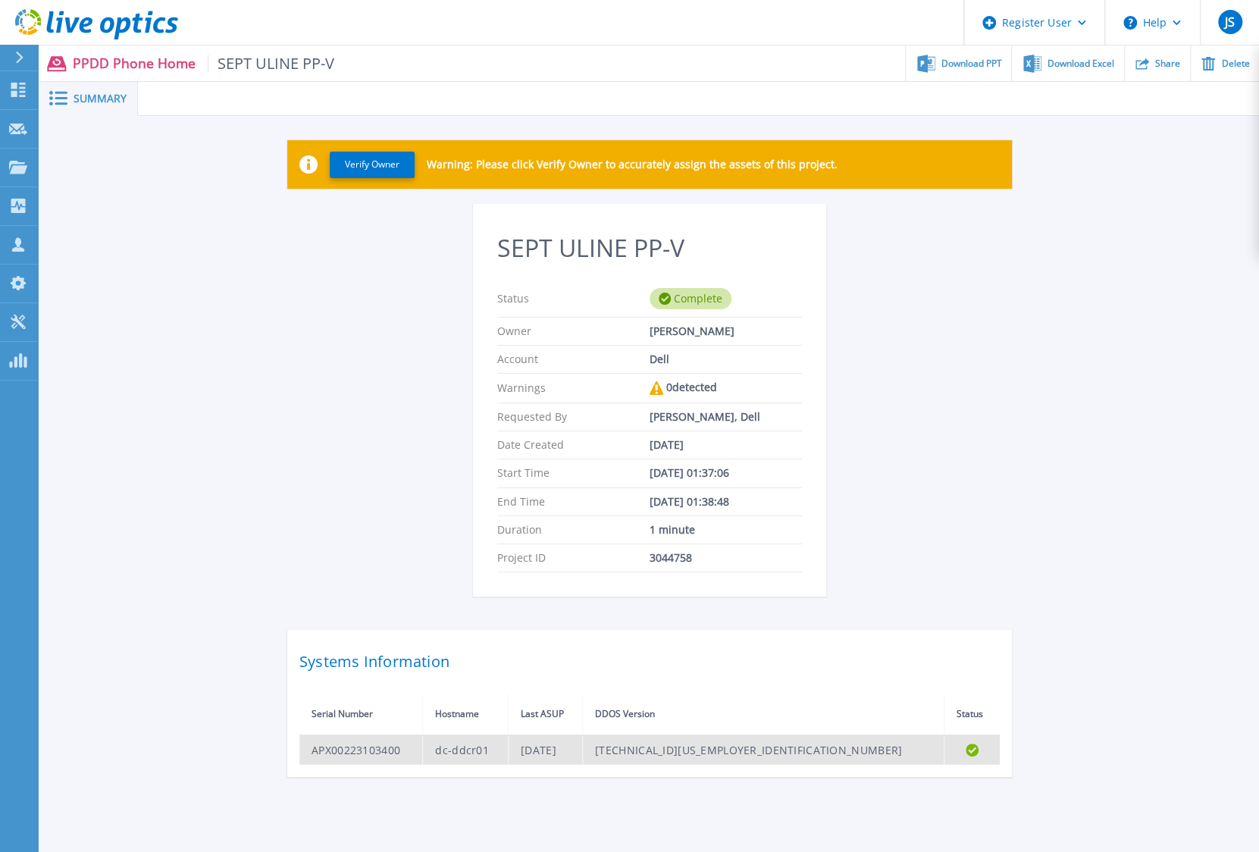
click at [583, 746] on td "Sun Sep 7 06:26:31 CDT 2025" at bounding box center [545, 750] width 74 height 30
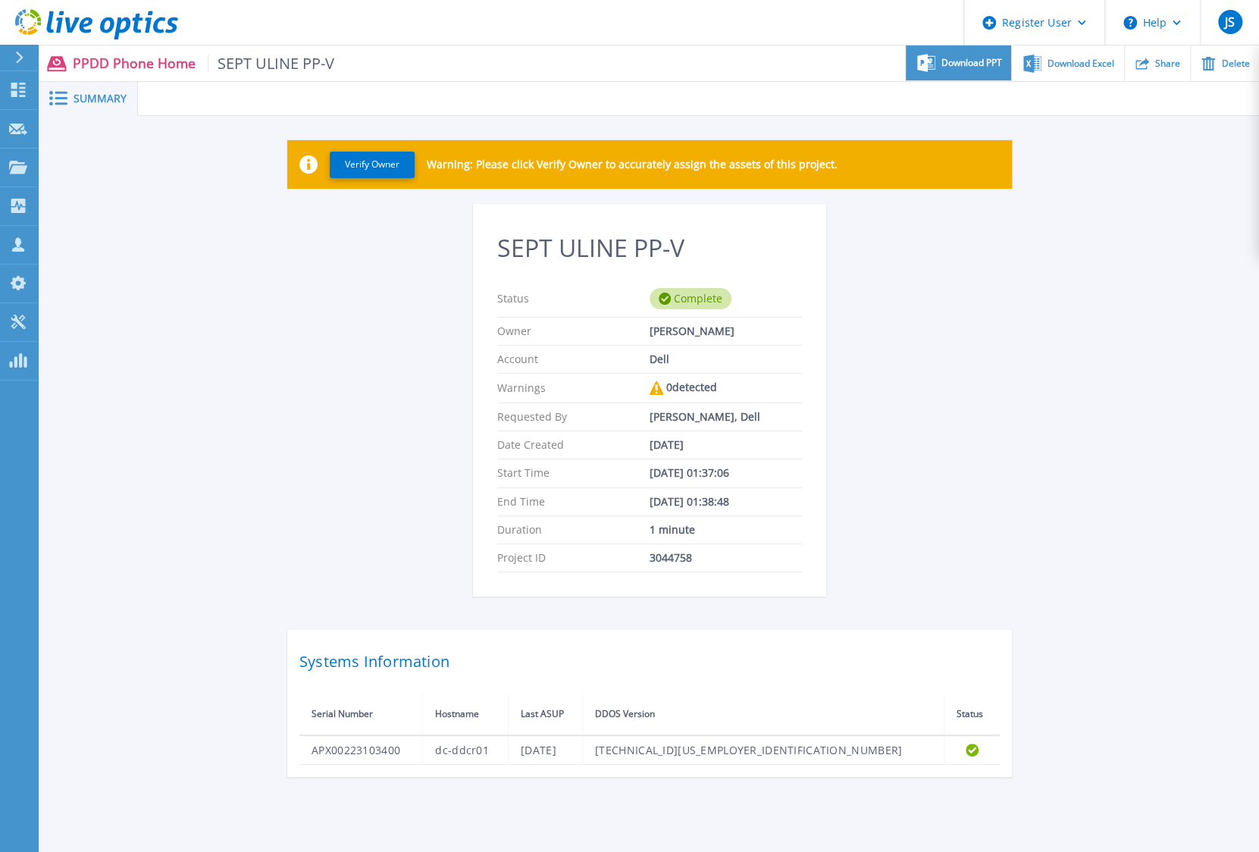
click at [977, 60] on span "Download PPT" at bounding box center [971, 62] width 61 height 9
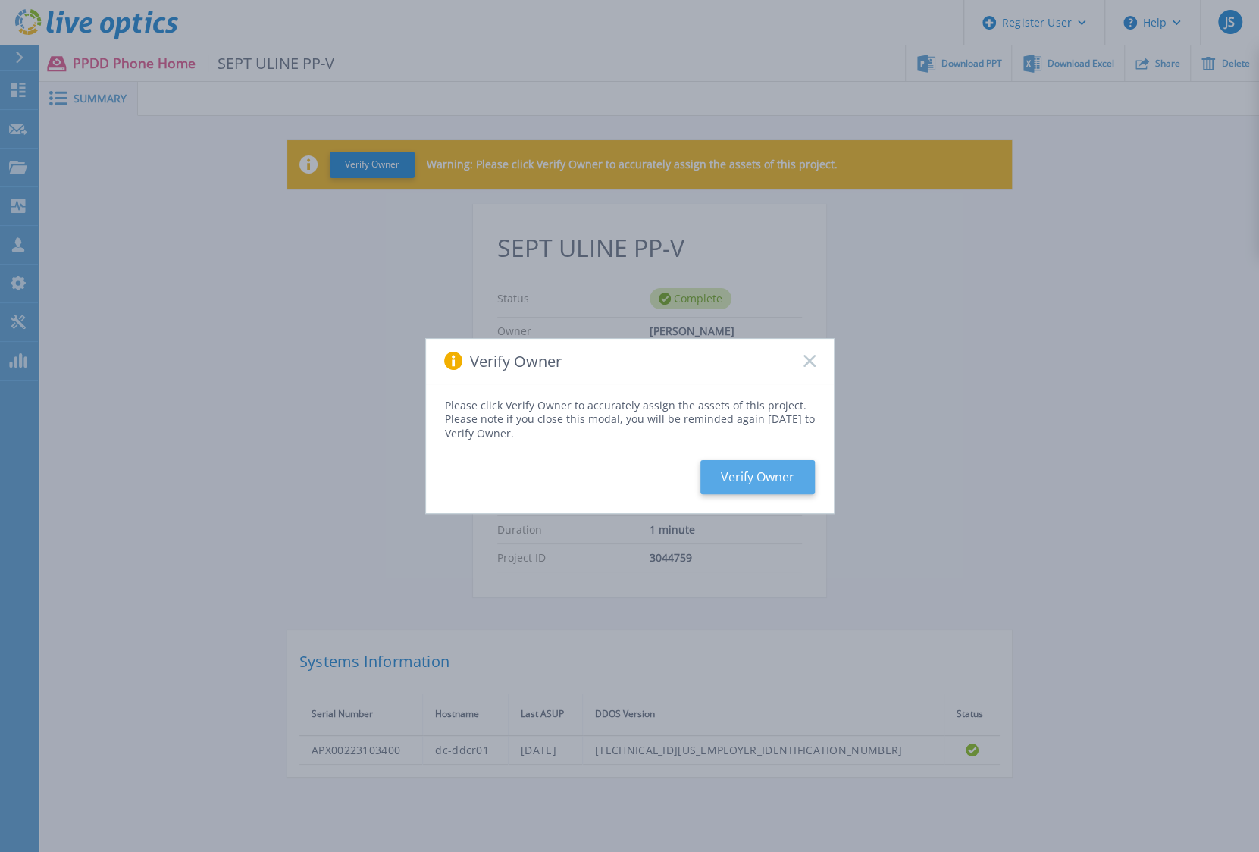
click at [788, 481] on button "Verify Owner" at bounding box center [757, 477] width 114 height 34
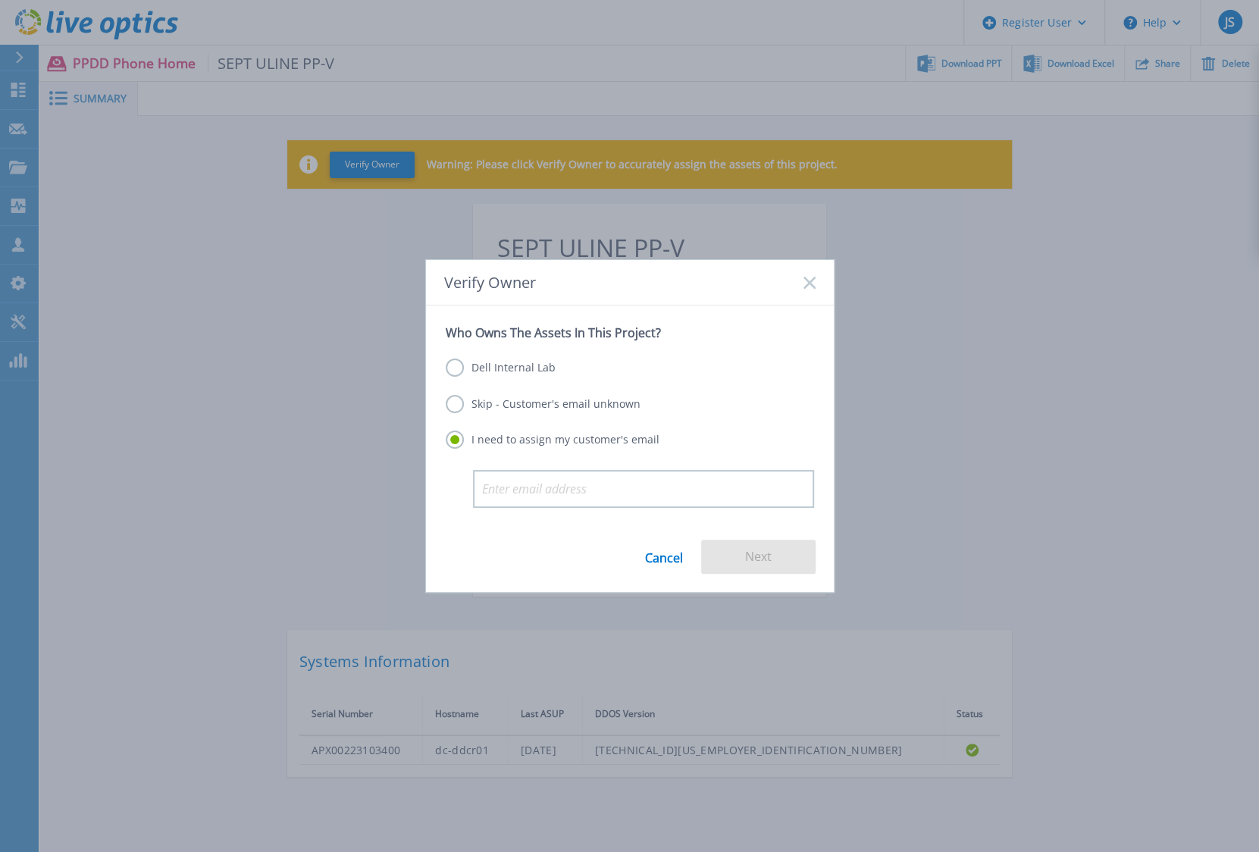
click at [527, 406] on label "Skip - Customer's email unknown" at bounding box center [543, 404] width 195 height 18
click at [0, 0] on input "Skip - Customer's email unknown" at bounding box center [0, 0] width 0 height 0
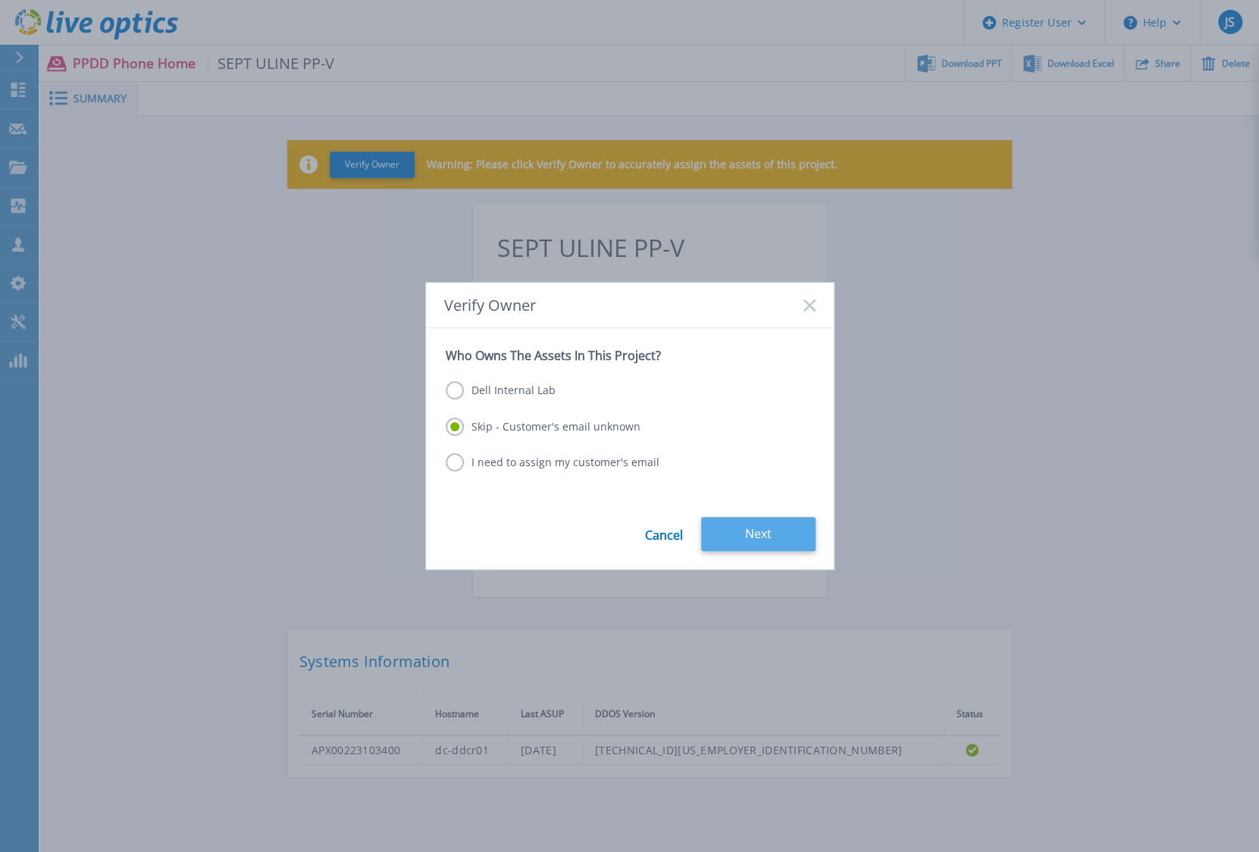
click at [747, 522] on button "Next" at bounding box center [758, 534] width 114 height 34
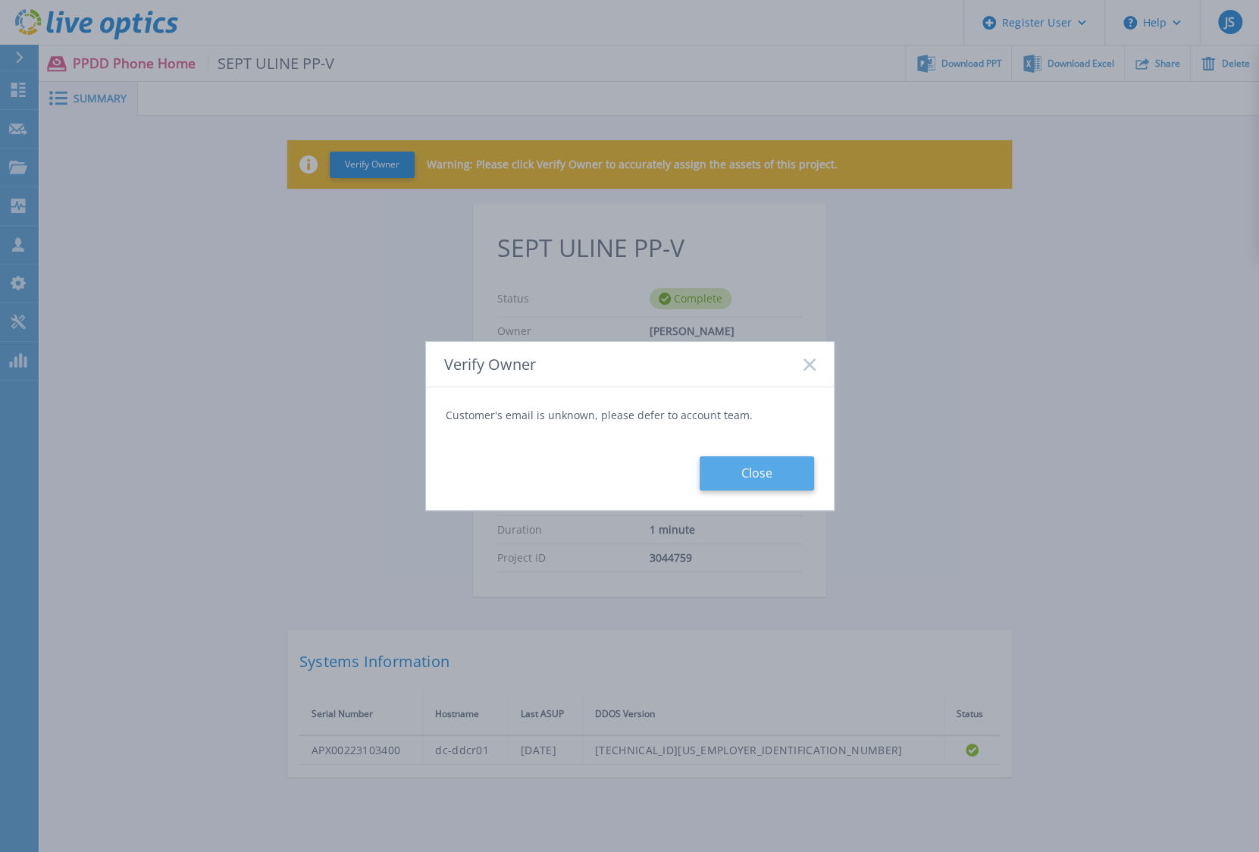
click at [751, 471] on button "Close" at bounding box center [756, 473] width 114 height 34
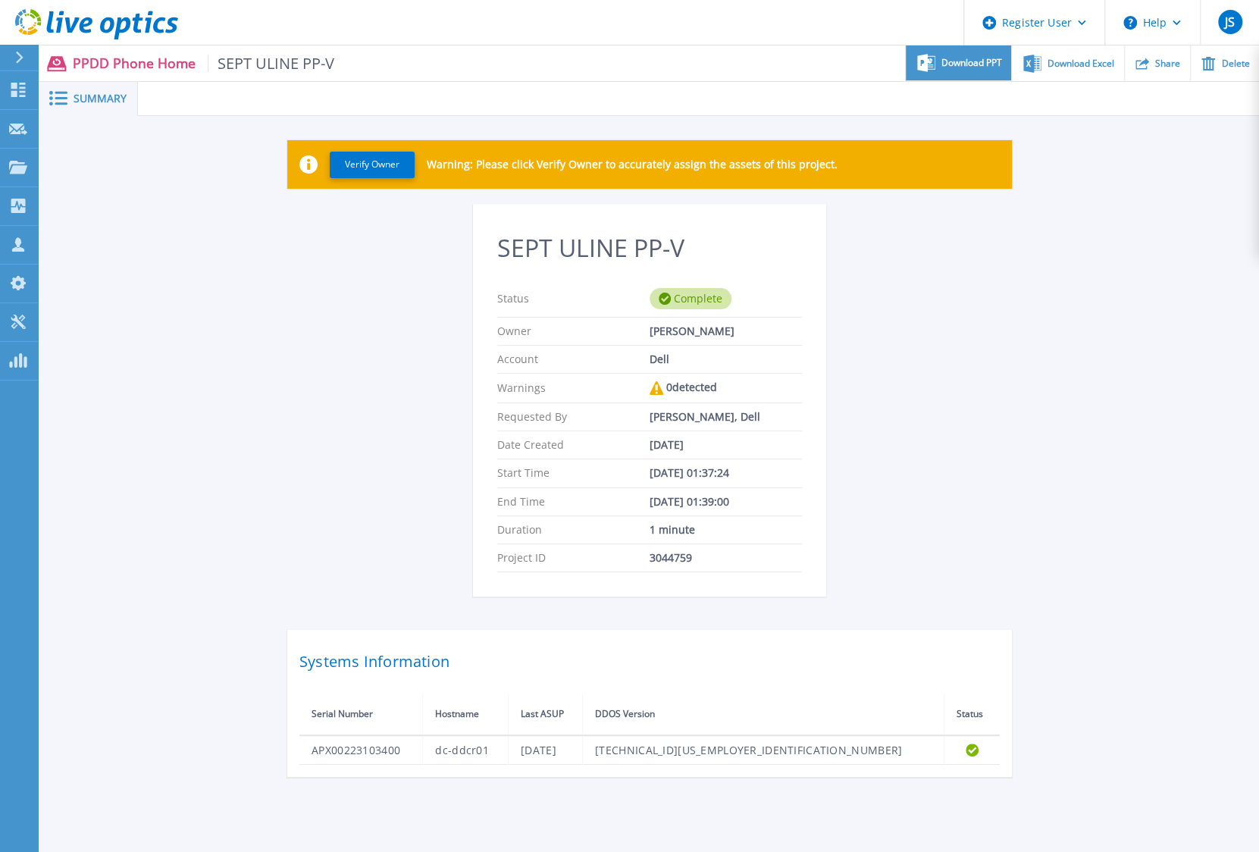
click at [963, 64] on span "Download PPT" at bounding box center [971, 62] width 61 height 9
click at [917, 313] on div "SEPT ULINE PP-V Status Complete Owner Jay Schuh Account Dell Warnings 0 detecte…" at bounding box center [649, 490] width 724 height 573
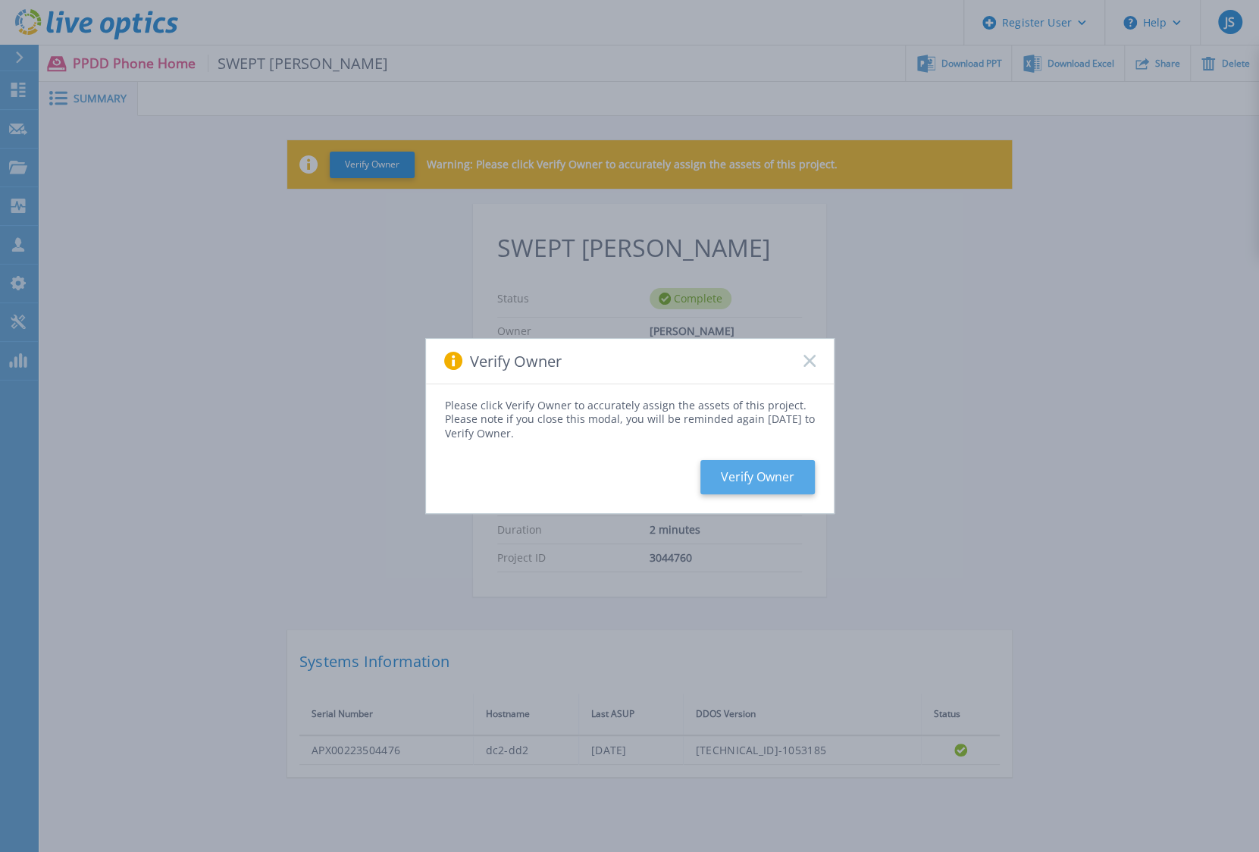
click at [762, 474] on button "Verify Owner" at bounding box center [757, 477] width 114 height 34
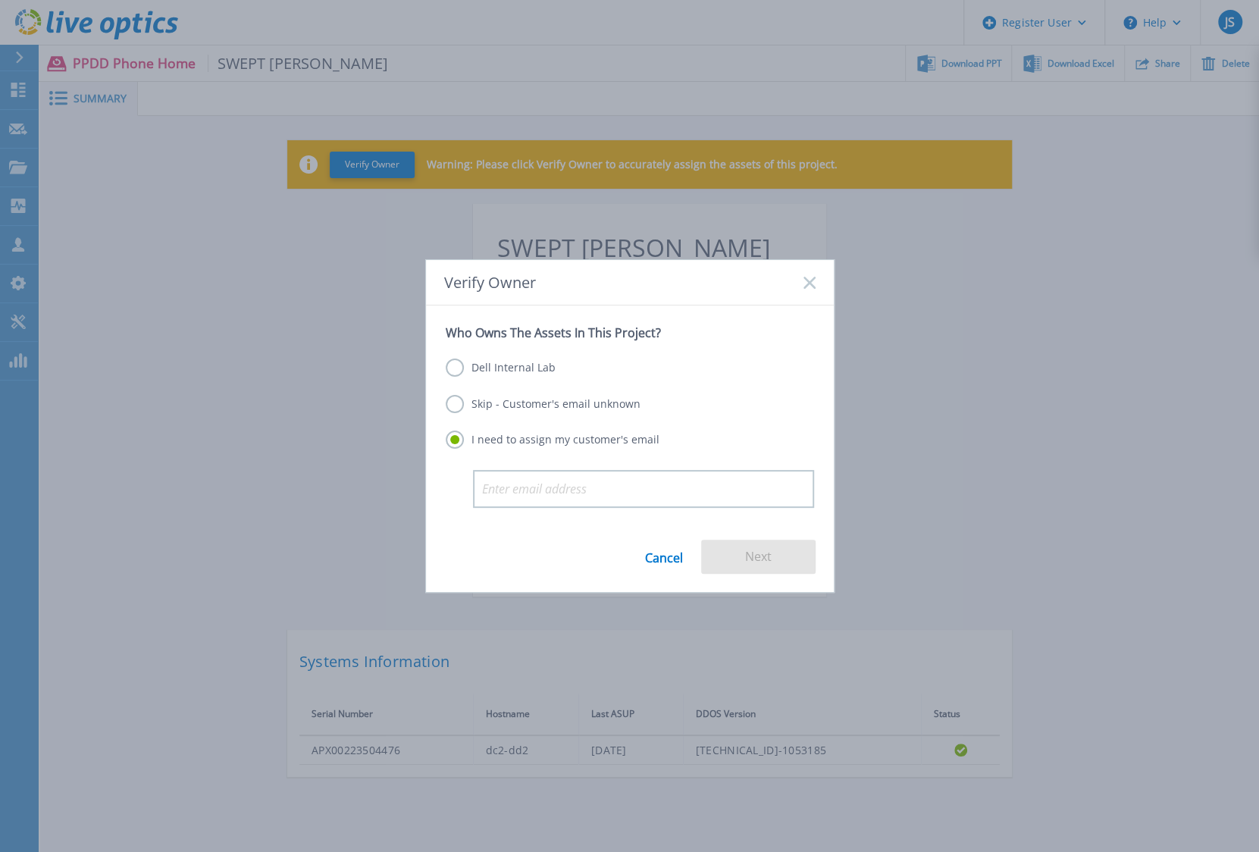
click at [609, 410] on label "Skip - Customer's email unknown" at bounding box center [543, 404] width 195 height 18
click at [0, 0] on input "Skip - Customer's email unknown" at bounding box center [0, 0] width 0 height 0
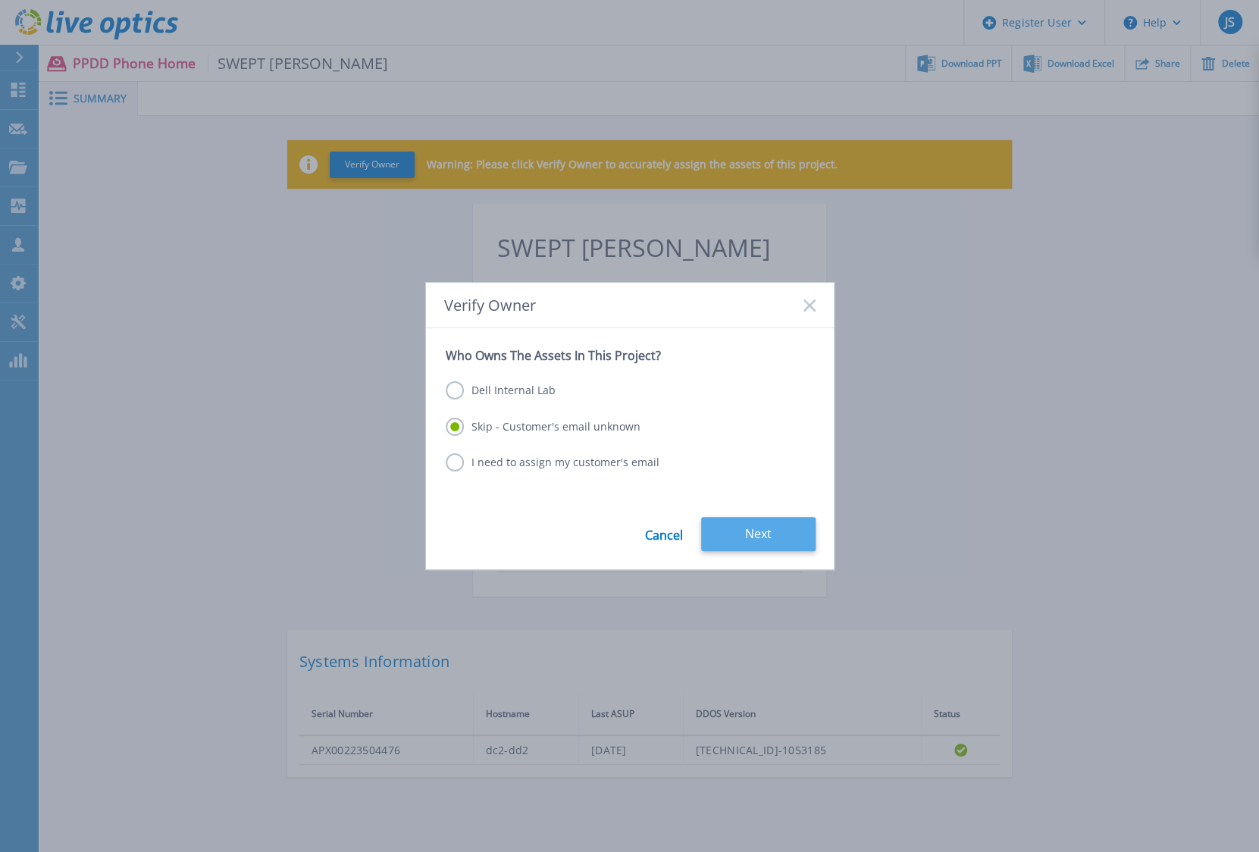
click at [772, 533] on button "Next" at bounding box center [758, 534] width 114 height 34
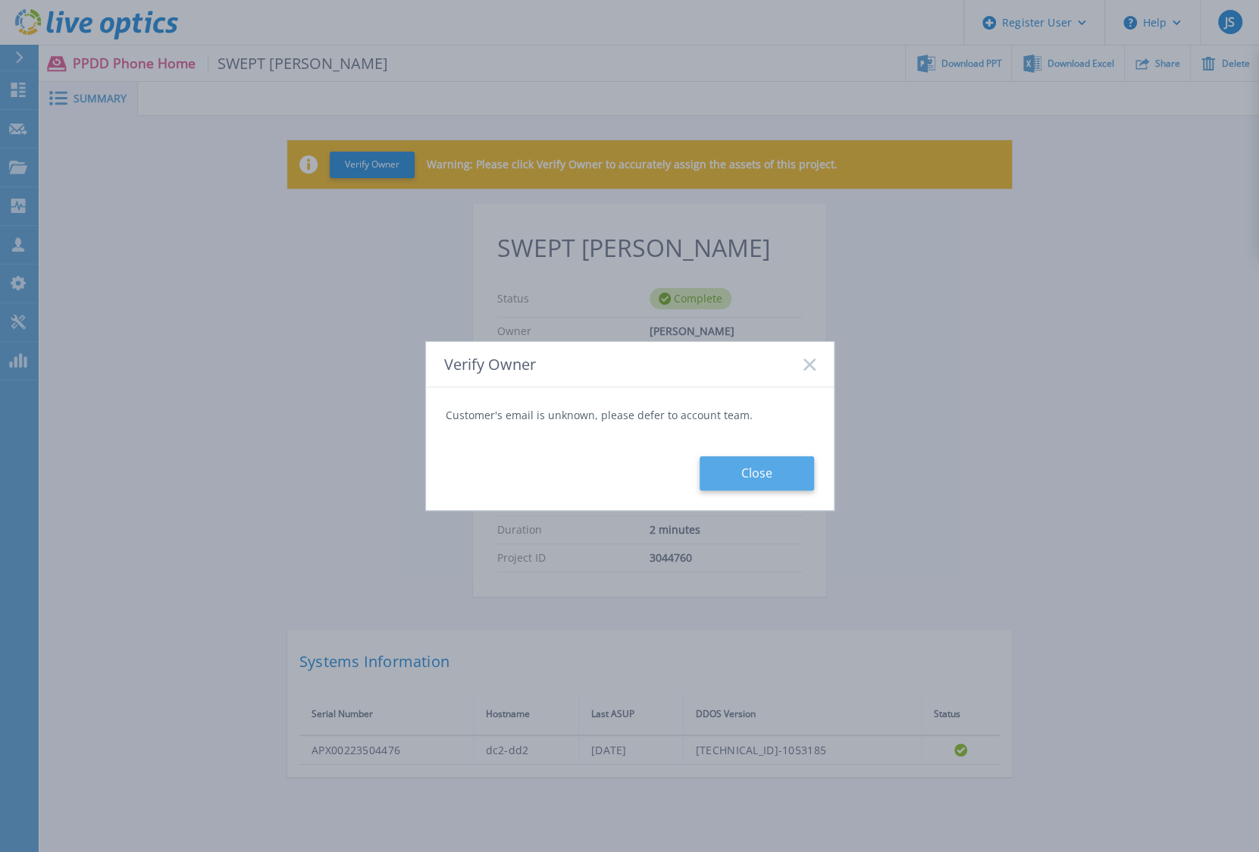
click at [755, 477] on button "Close" at bounding box center [756, 473] width 114 height 34
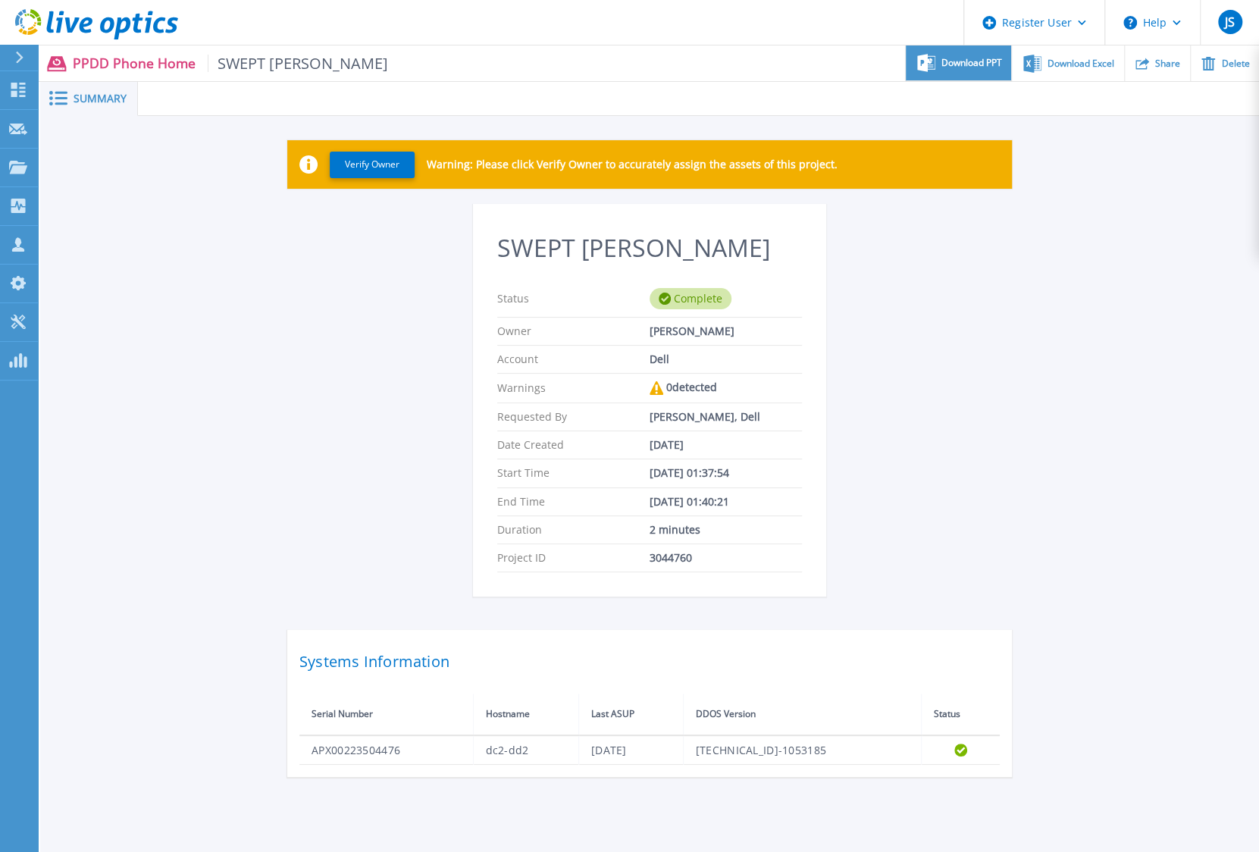
click at [965, 66] on span "Download PPT" at bounding box center [971, 62] width 61 height 9
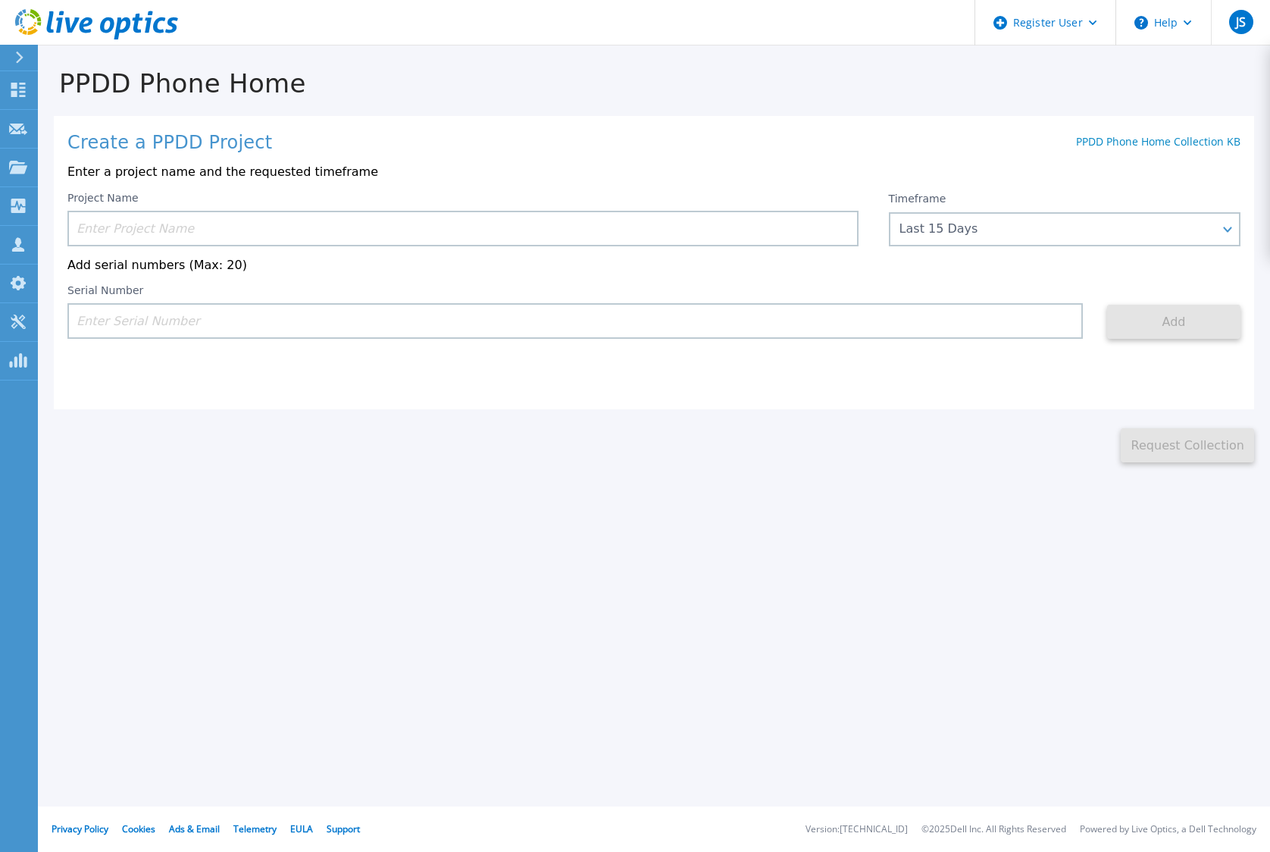
click at [322, 328] on input at bounding box center [574, 321] width 1015 height 36
paste input "APX00223504477"
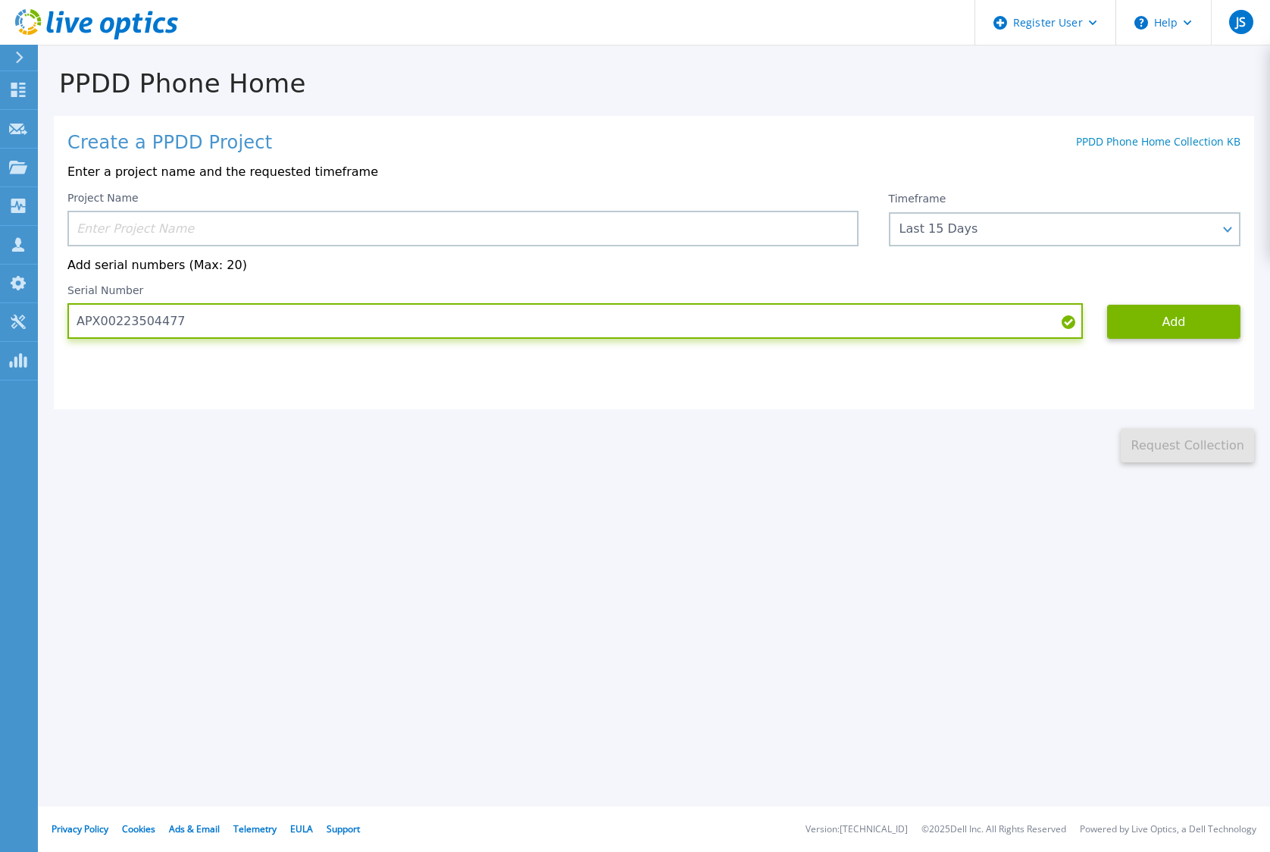
type input "APX00223504477"
click at [275, 228] on input at bounding box center [462, 229] width 791 height 36
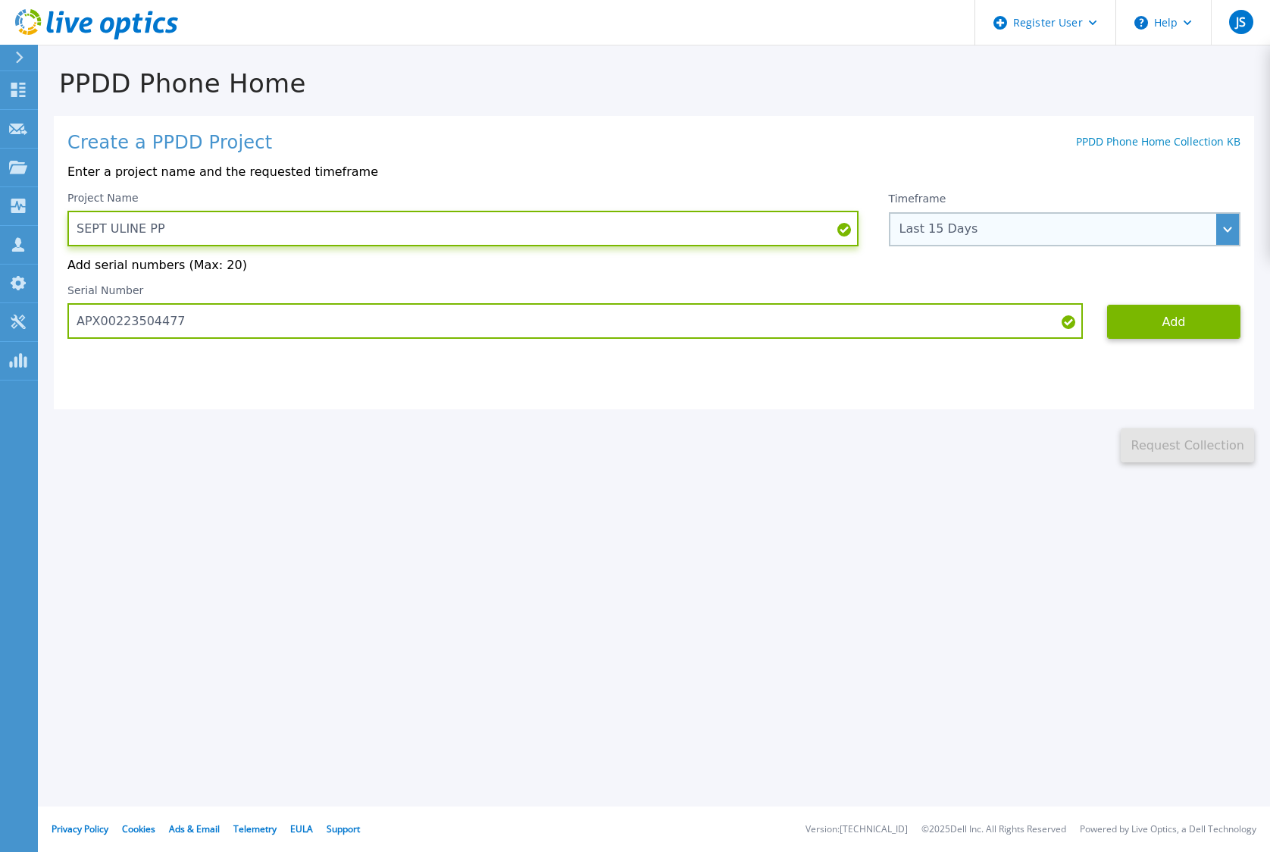
type input "SEPT ULINE PP"
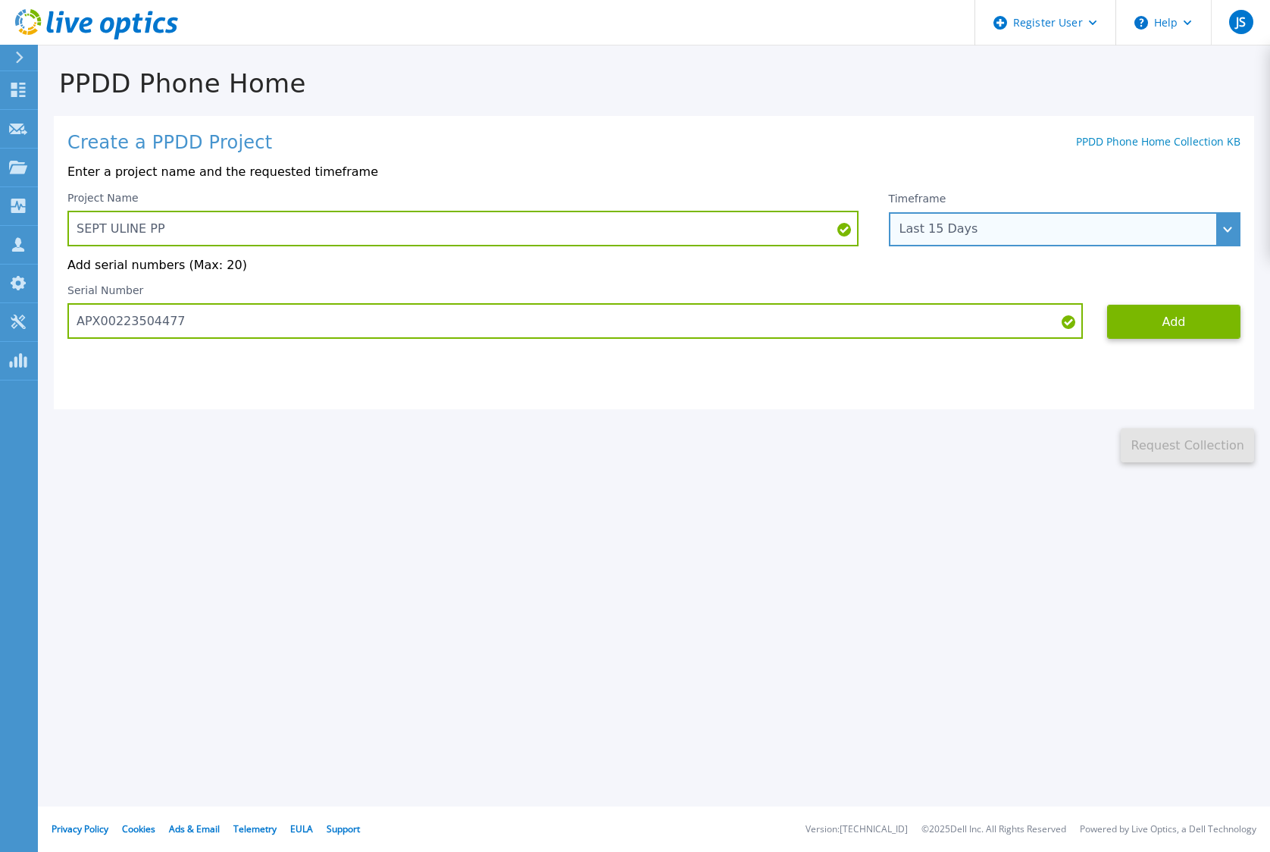
click at [1025, 233] on div "Last 15 Days" at bounding box center [1056, 229] width 314 height 14
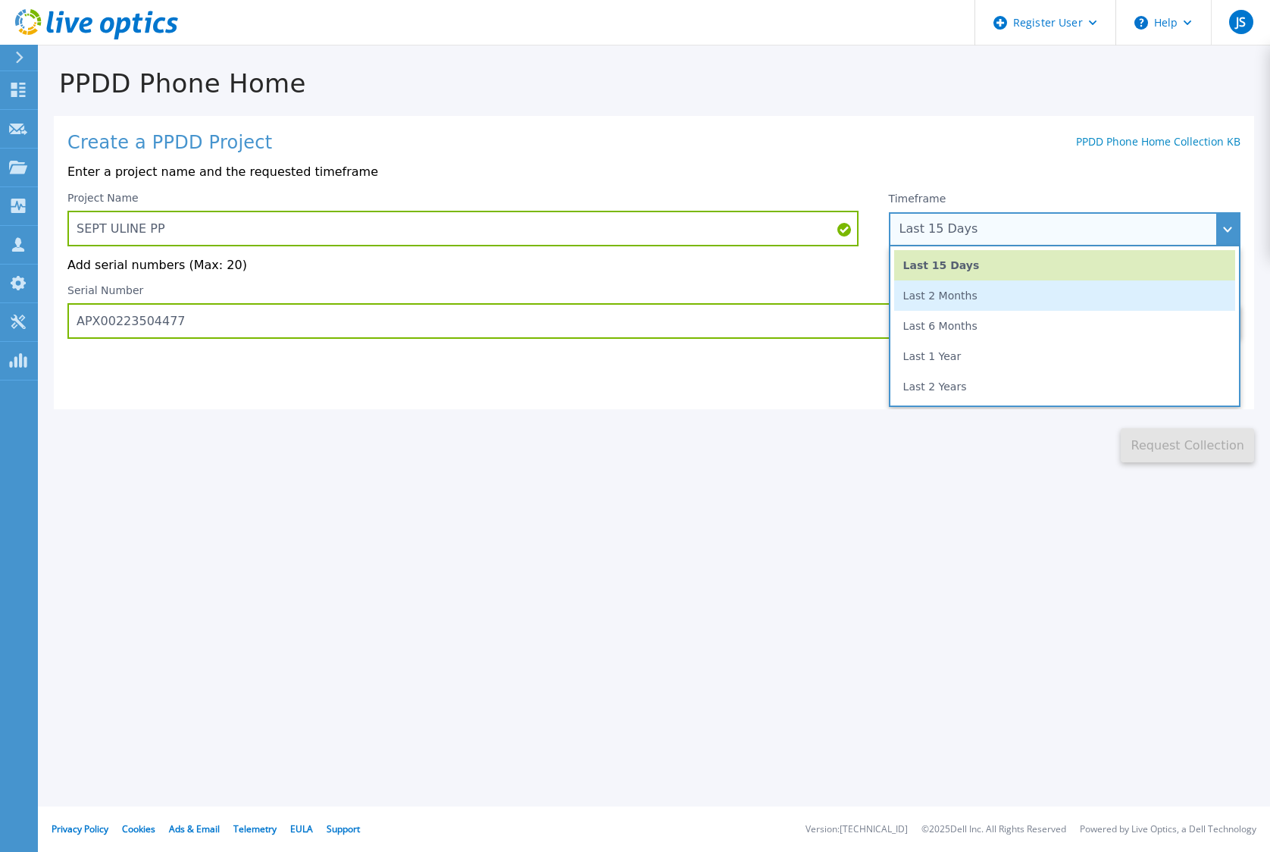
click at [974, 298] on li "Last 2 Months" at bounding box center [1064, 295] width 341 height 30
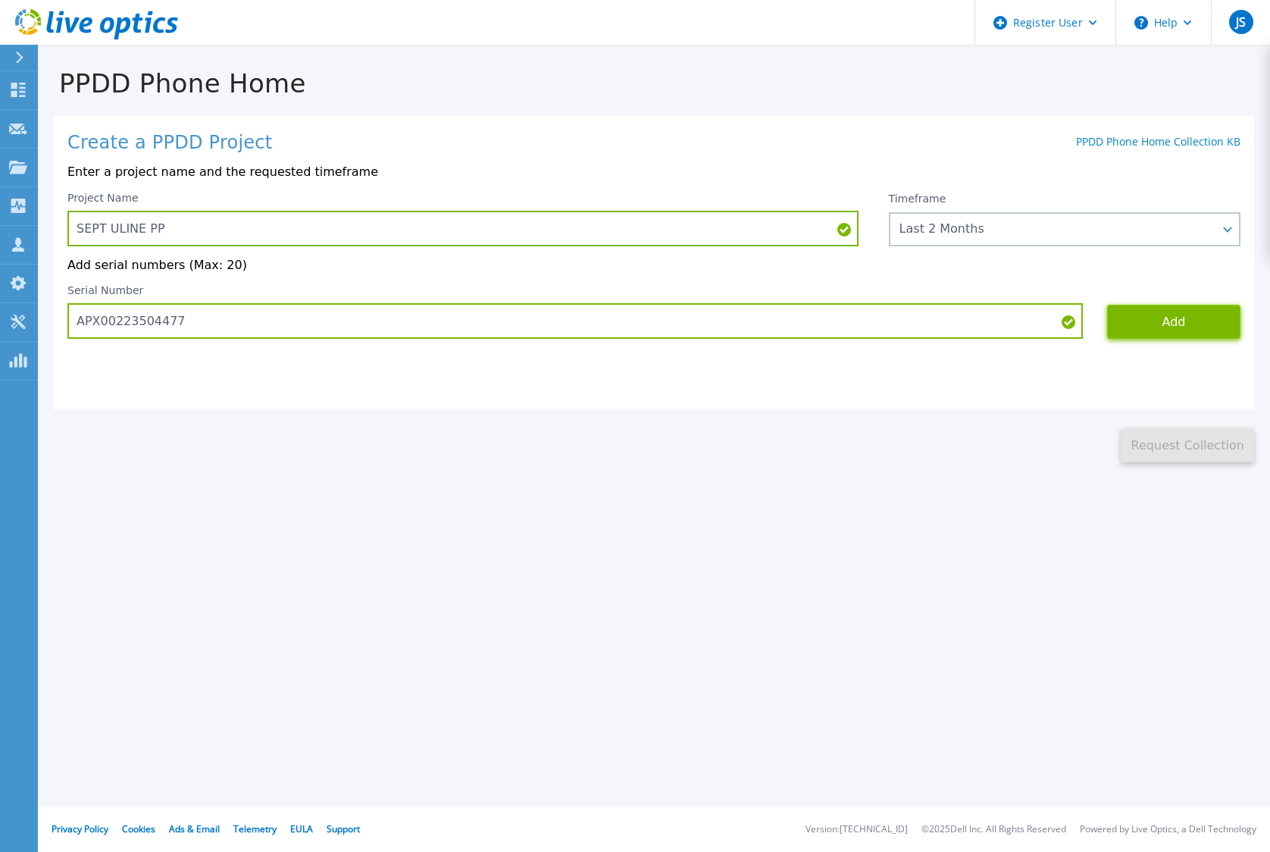
click at [1168, 328] on button "Add" at bounding box center [1173, 322] width 133 height 34
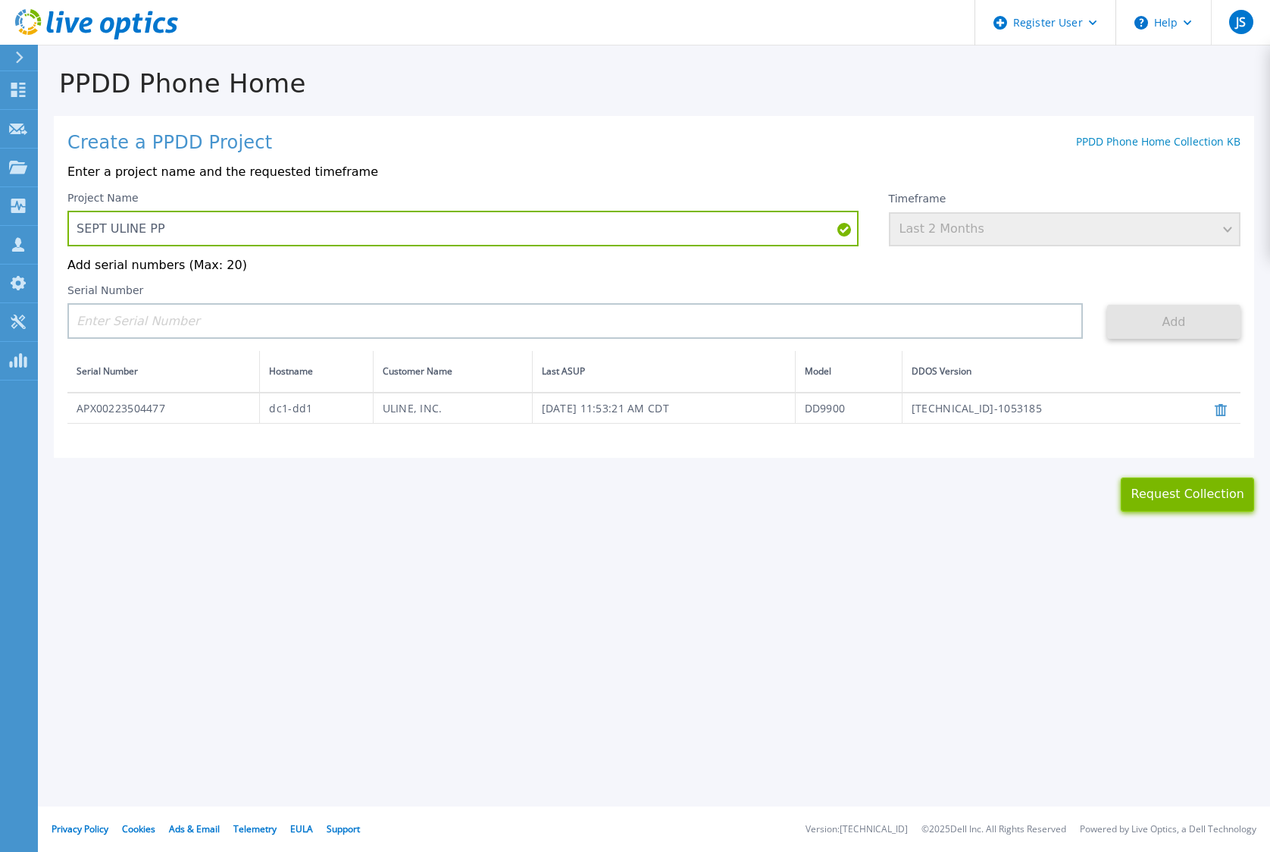
click at [1187, 496] on button "Request Collection" at bounding box center [1187, 494] width 133 height 34
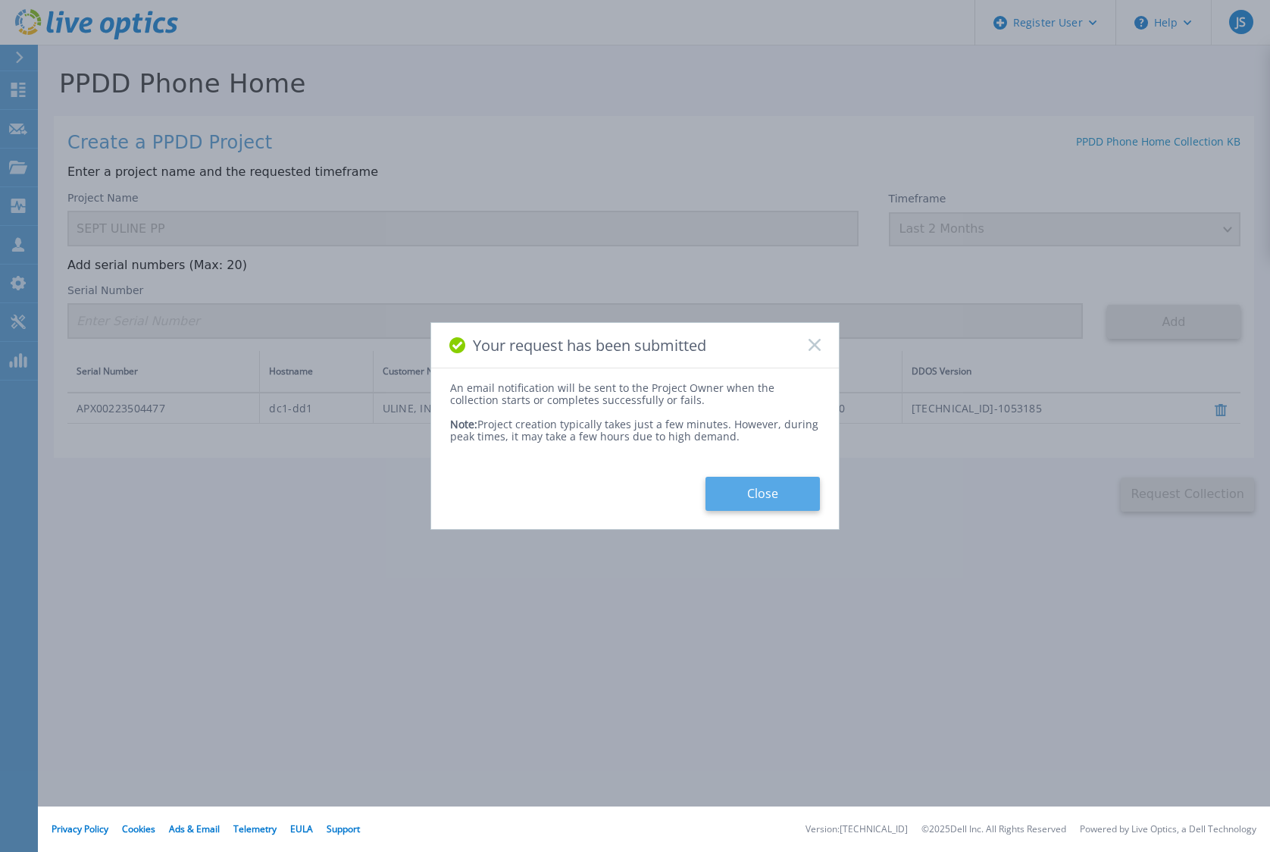
click at [802, 493] on button "Close" at bounding box center [762, 494] width 114 height 34
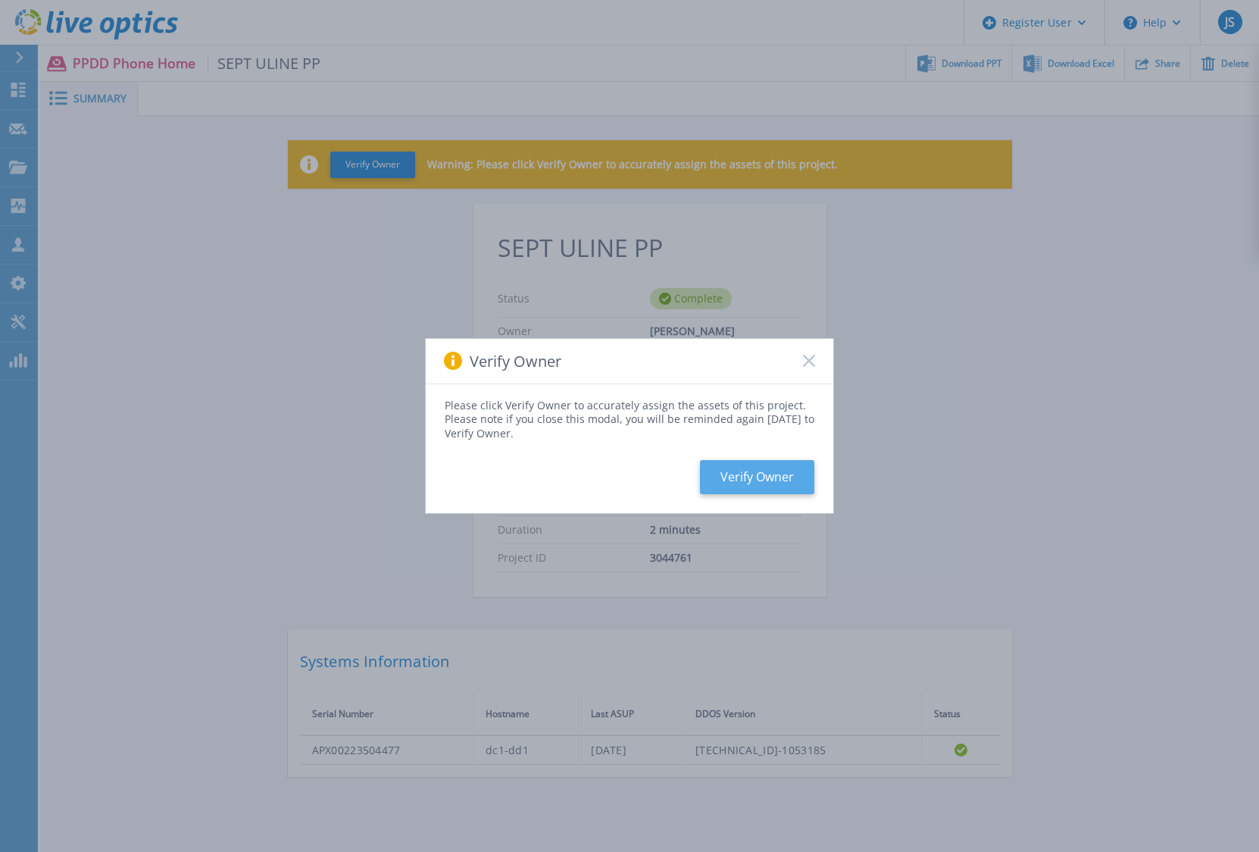
click at [761, 477] on button "Verify Owner" at bounding box center [757, 477] width 114 height 34
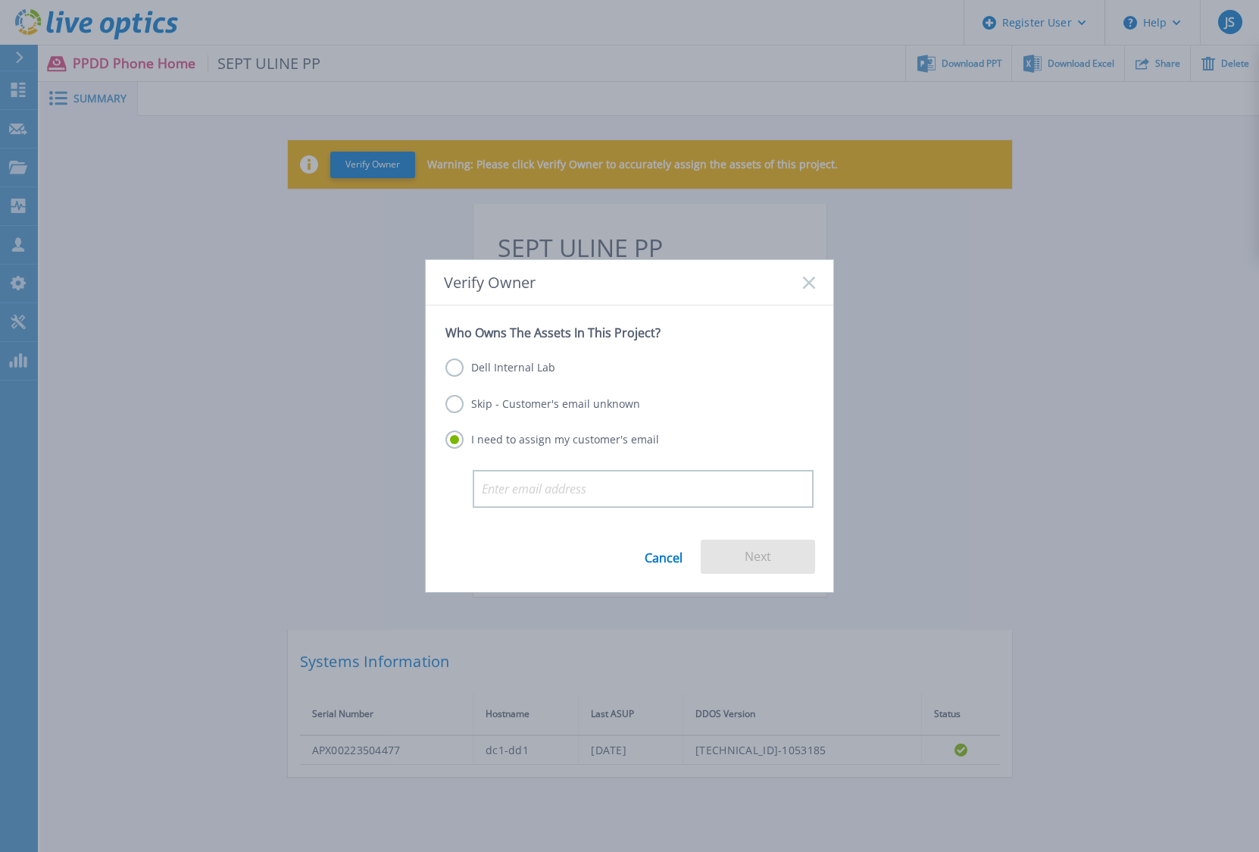
click at [551, 400] on label "Skip - Customer's email unknown" at bounding box center [543, 404] width 195 height 18
click at [0, 0] on input "Skip - Customer's email unknown" at bounding box center [0, 0] width 0 height 0
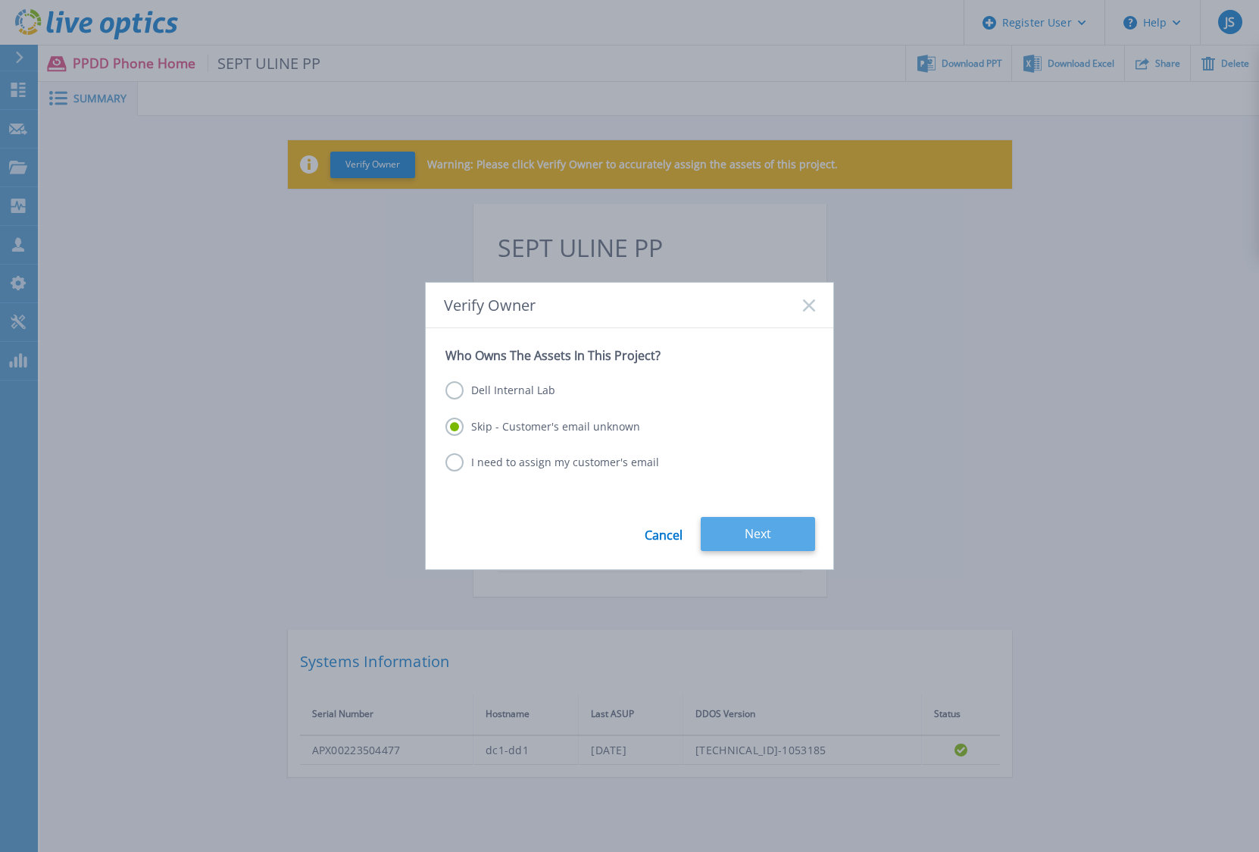
click at [759, 537] on button "Next" at bounding box center [758, 534] width 114 height 34
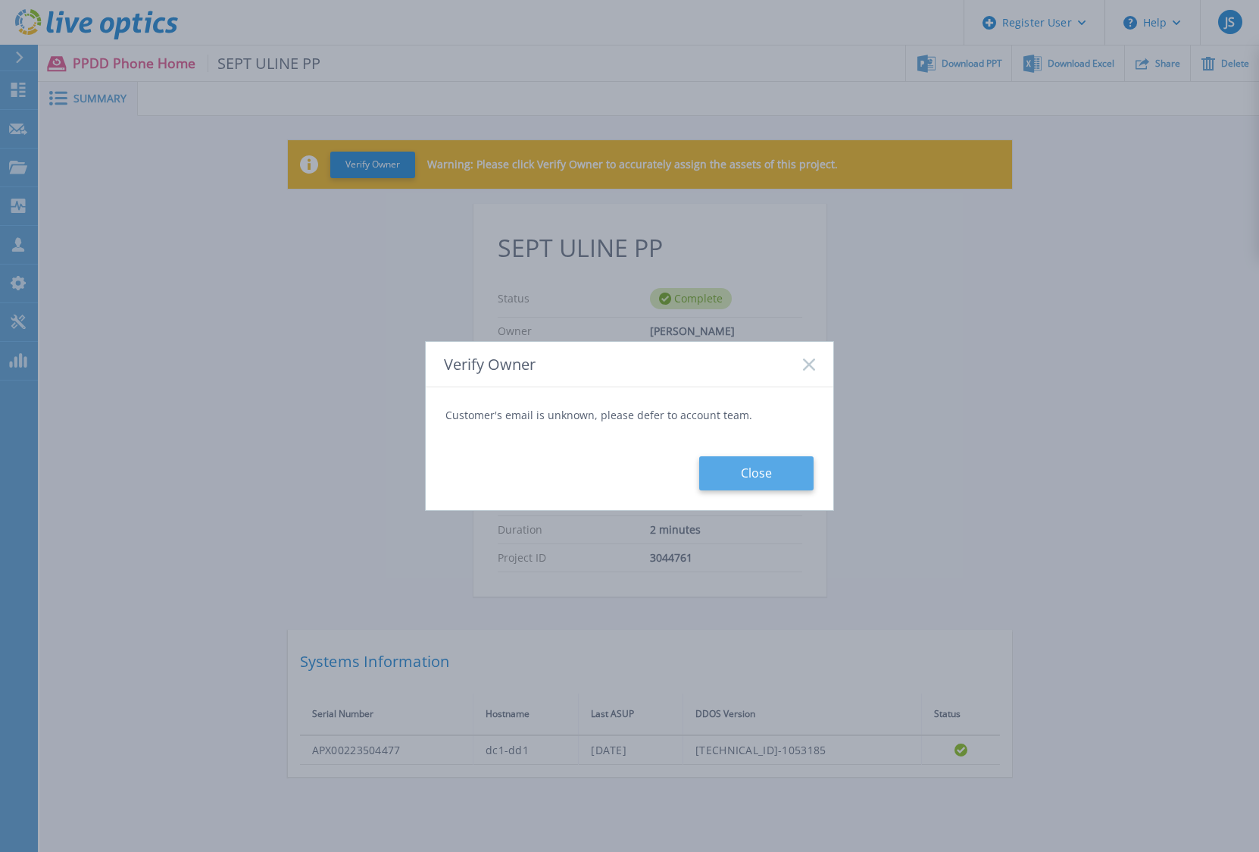
click at [765, 462] on button "Close" at bounding box center [756, 473] width 114 height 34
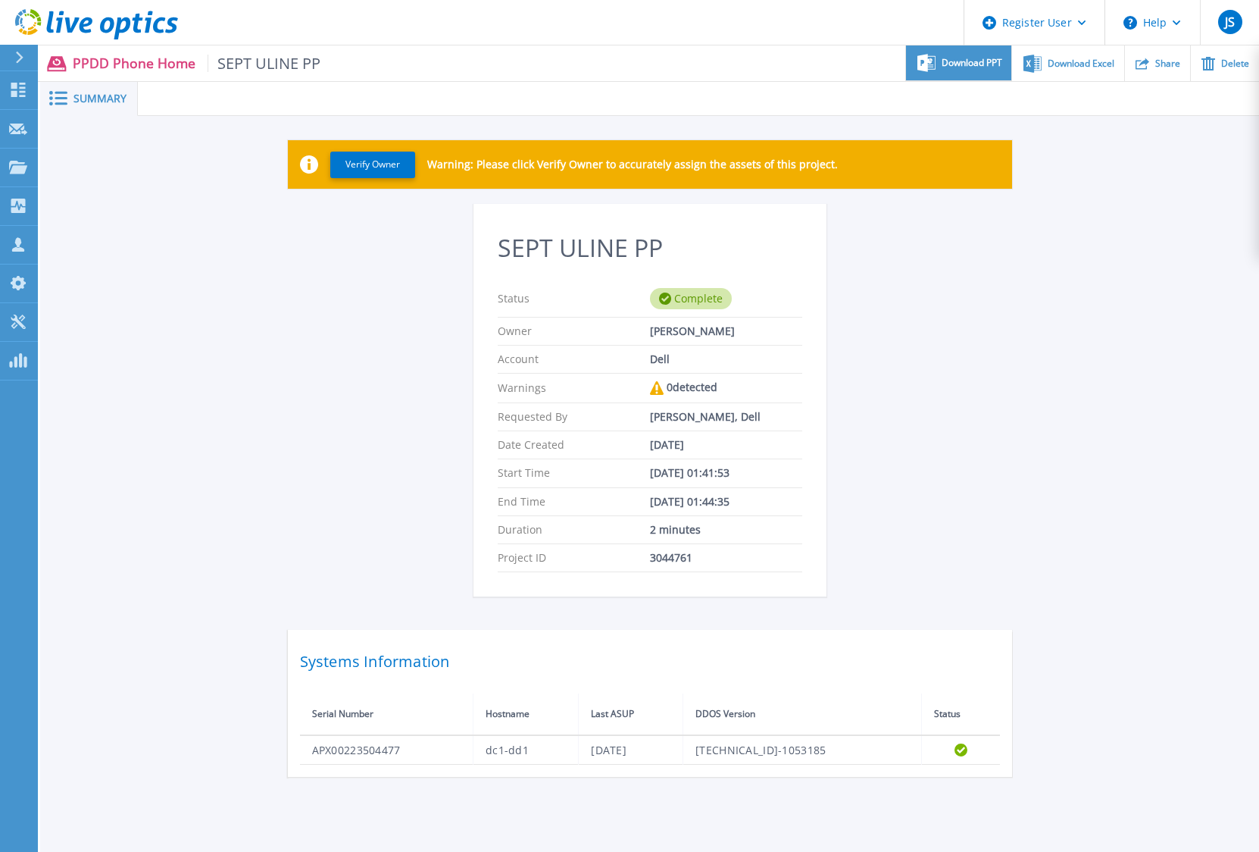
click at [966, 67] on span "Download PPT" at bounding box center [972, 62] width 61 height 9
